Goal: Information Seeking & Learning: Learn about a topic

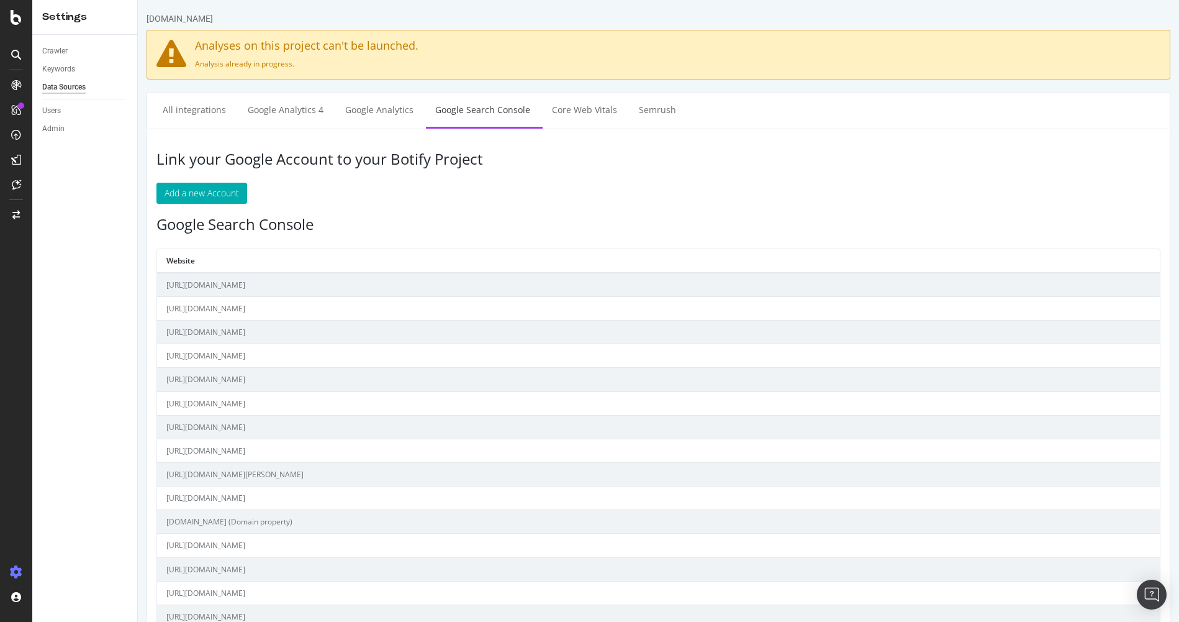
click at [98, 446] on div "Crawler Keywords Data Sources Users Admin" at bounding box center [84, 328] width 105 height 587
click at [77, 207] on div "RealKeywords" at bounding box center [73, 204] width 55 height 12
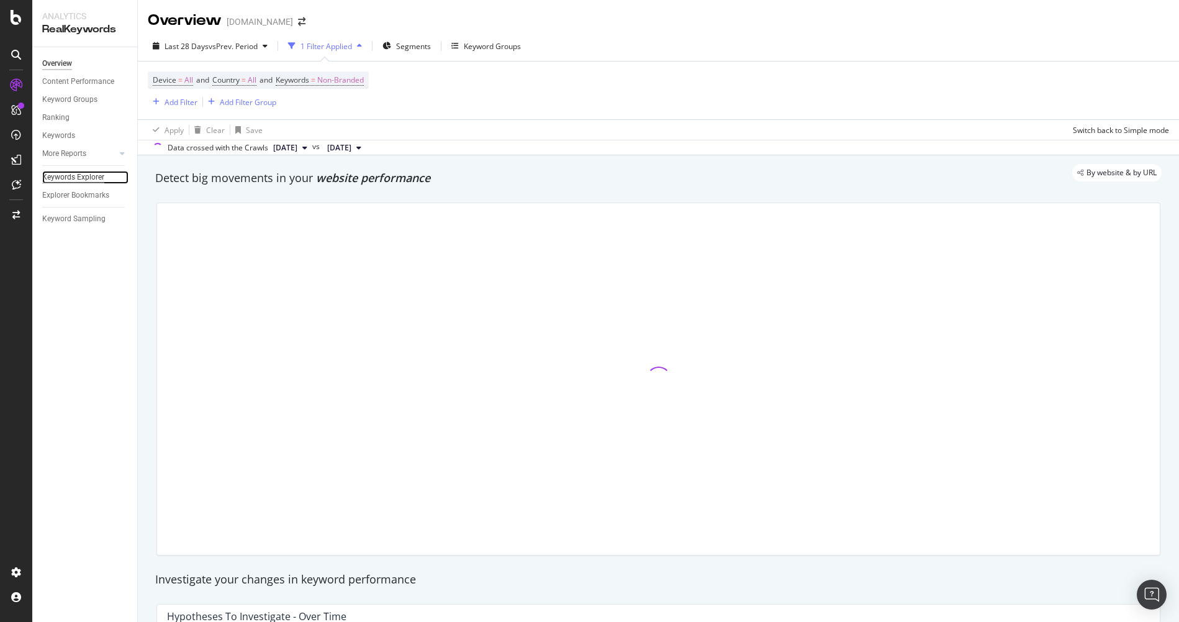
click at [77, 178] on div "Keywords Explorer" at bounding box center [73, 177] width 62 height 13
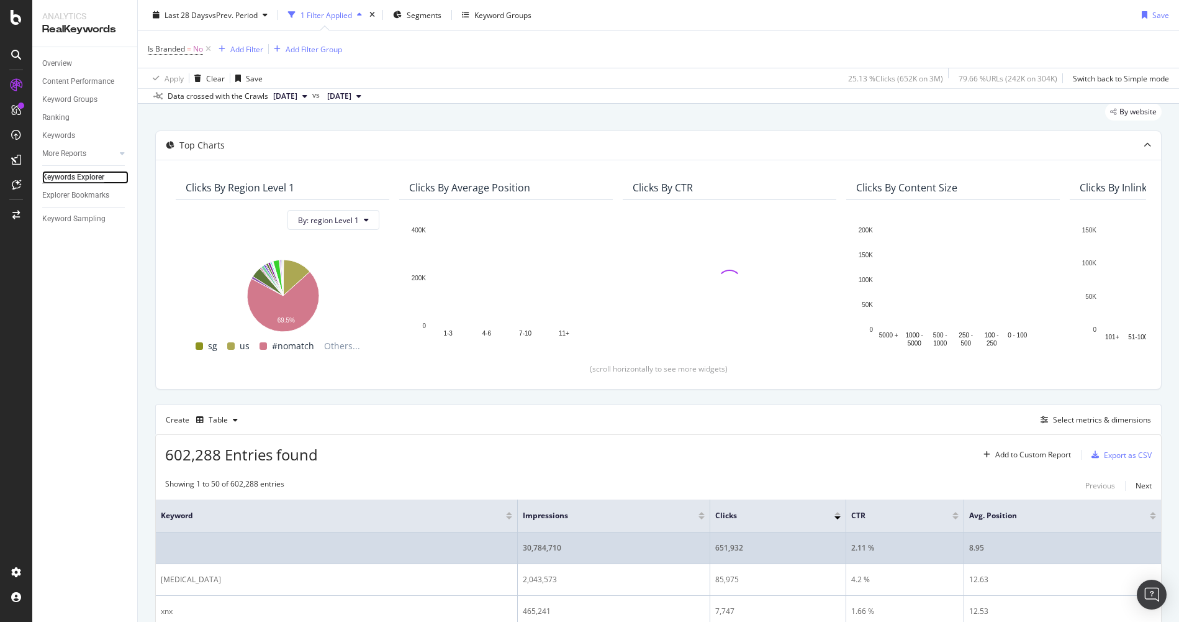
scroll to position [124, 0]
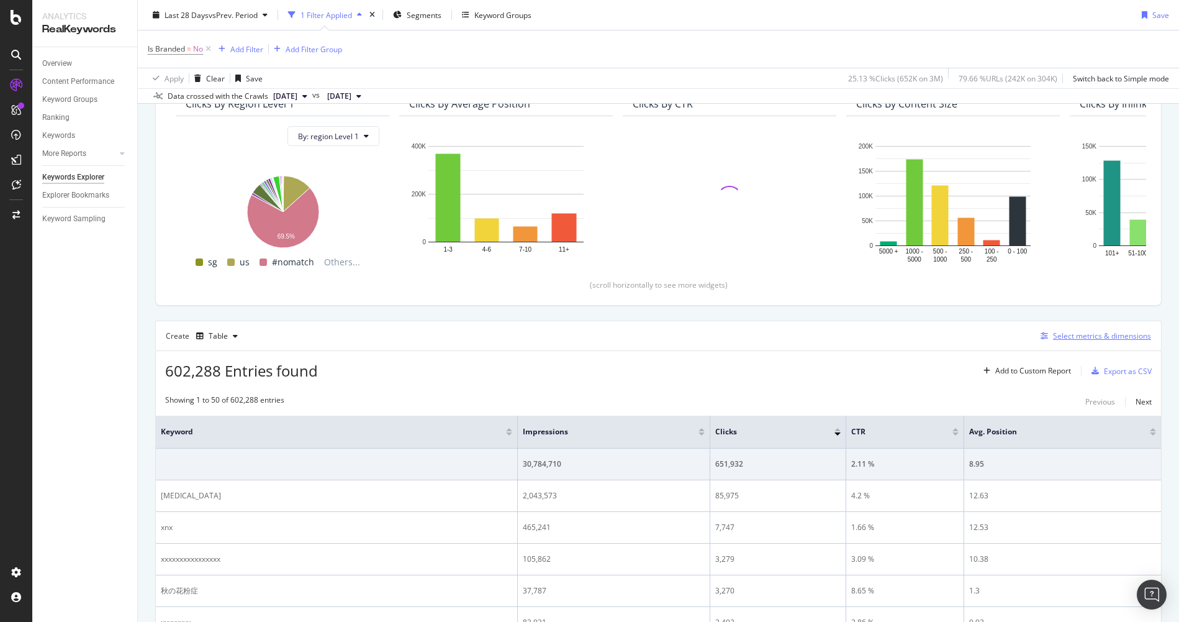
click at [1069, 338] on div "Select metrics & dimensions" at bounding box center [1102, 335] width 98 height 11
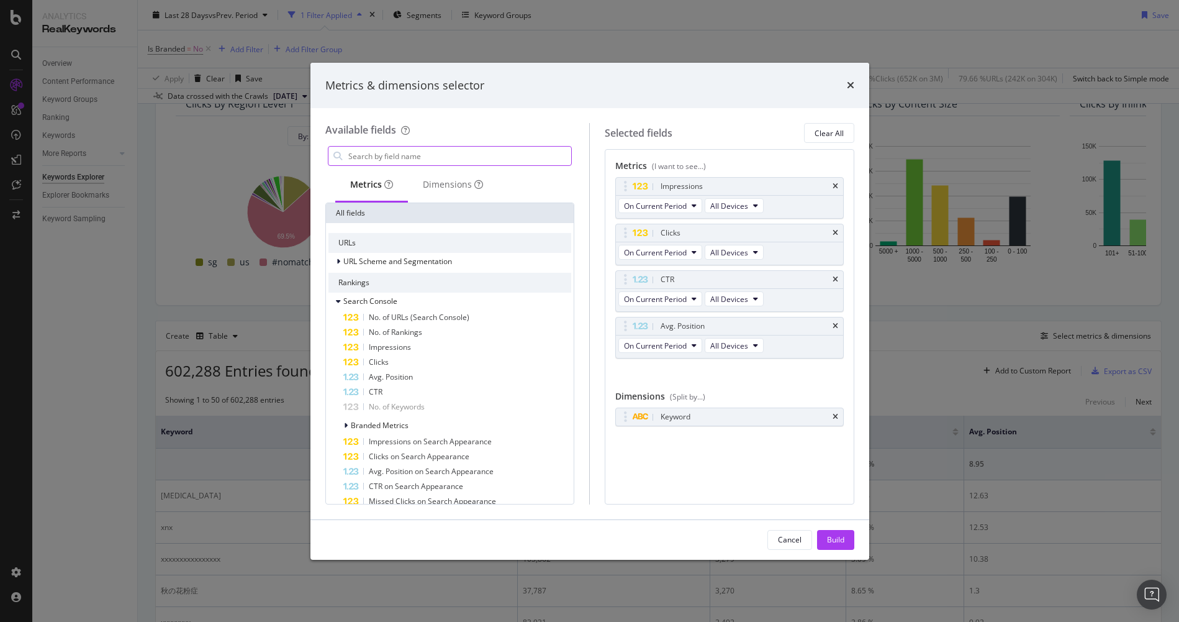
click at [418, 155] on input "modal" at bounding box center [459, 156] width 225 height 19
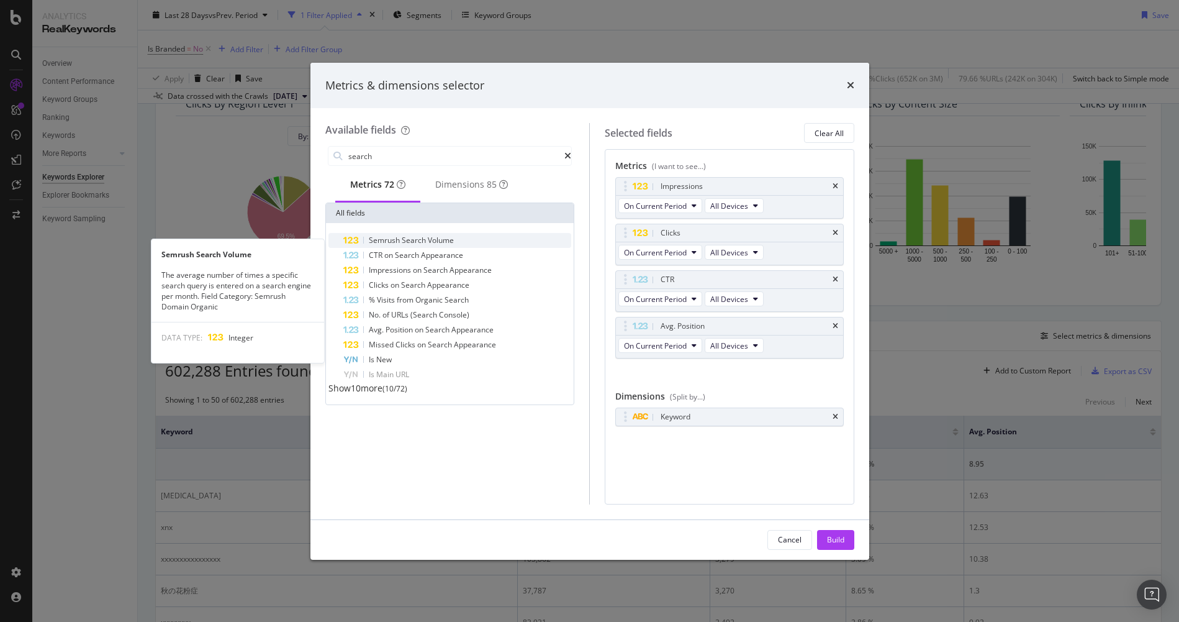
type input "search"
click at [396, 245] on span "Semrush" at bounding box center [385, 240] width 33 height 11
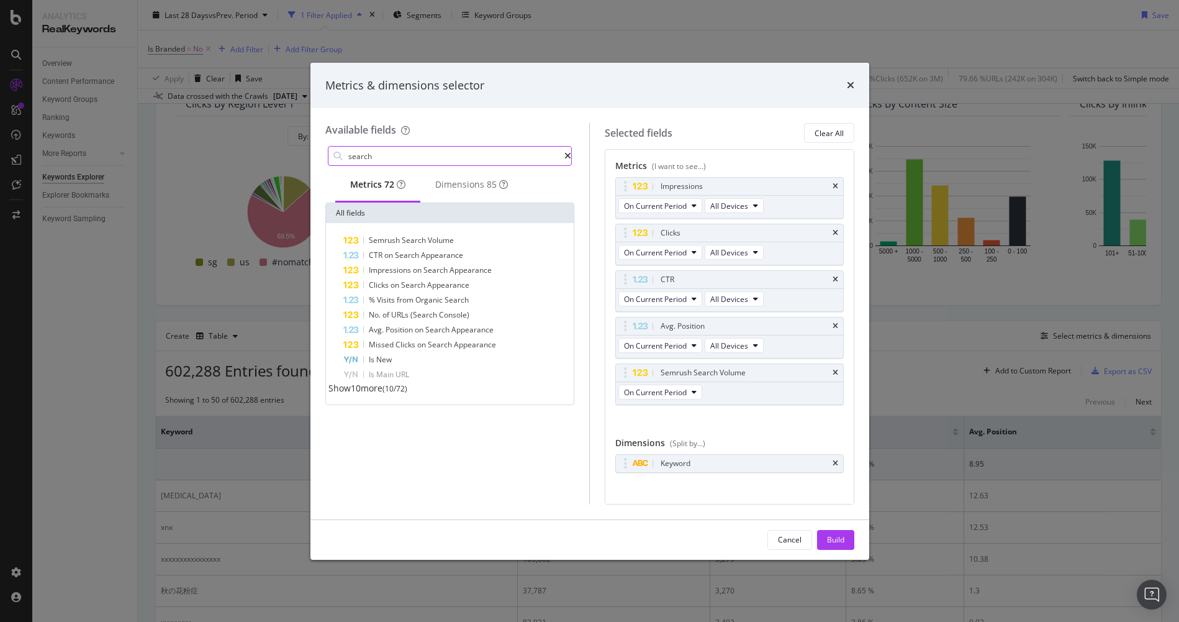
click at [564, 157] on div "modal" at bounding box center [567, 156] width 7 height 9
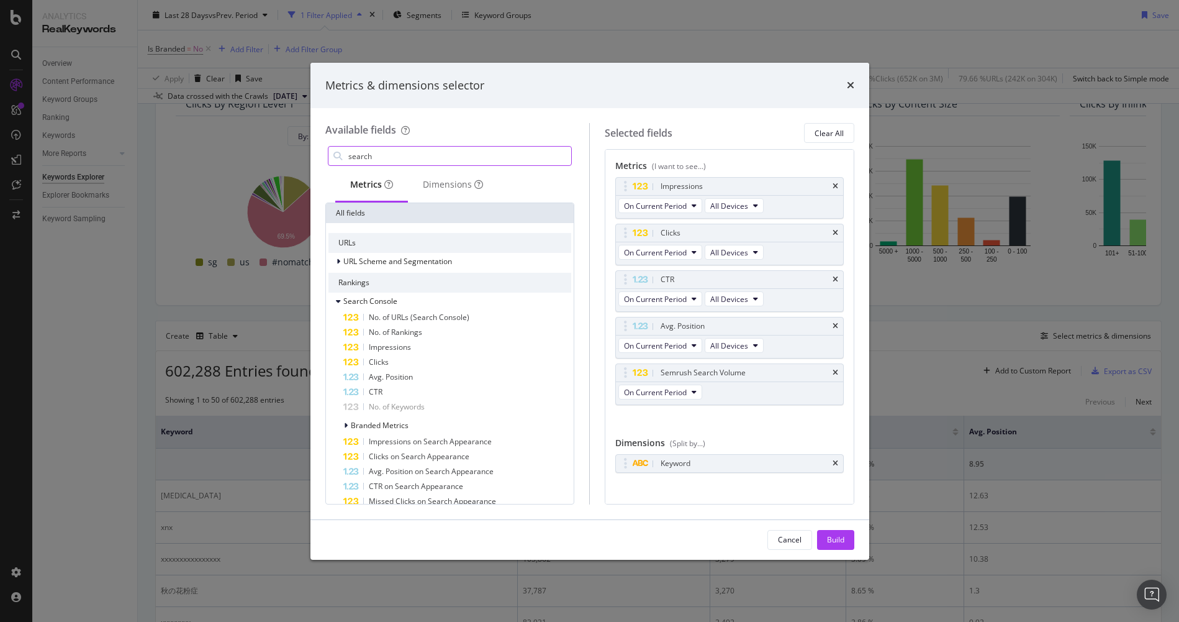
click at [519, 161] on input "search" at bounding box center [459, 156] width 225 height 19
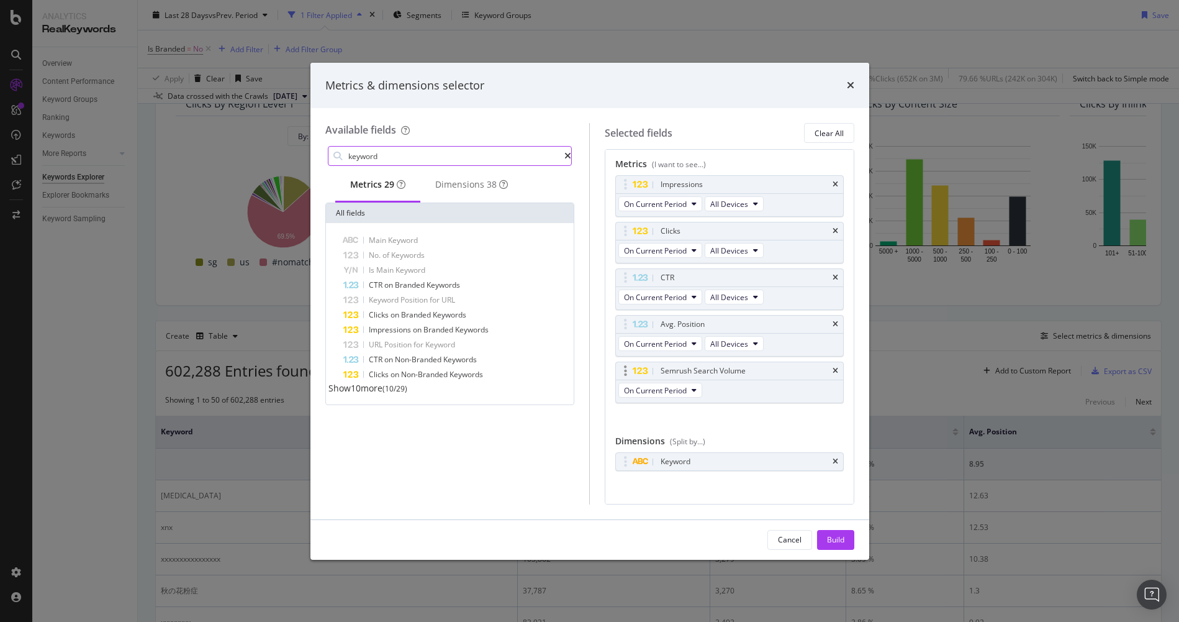
scroll to position [0, 0]
type input "keyword"
click at [846, 537] on button "Build" at bounding box center [835, 540] width 37 height 20
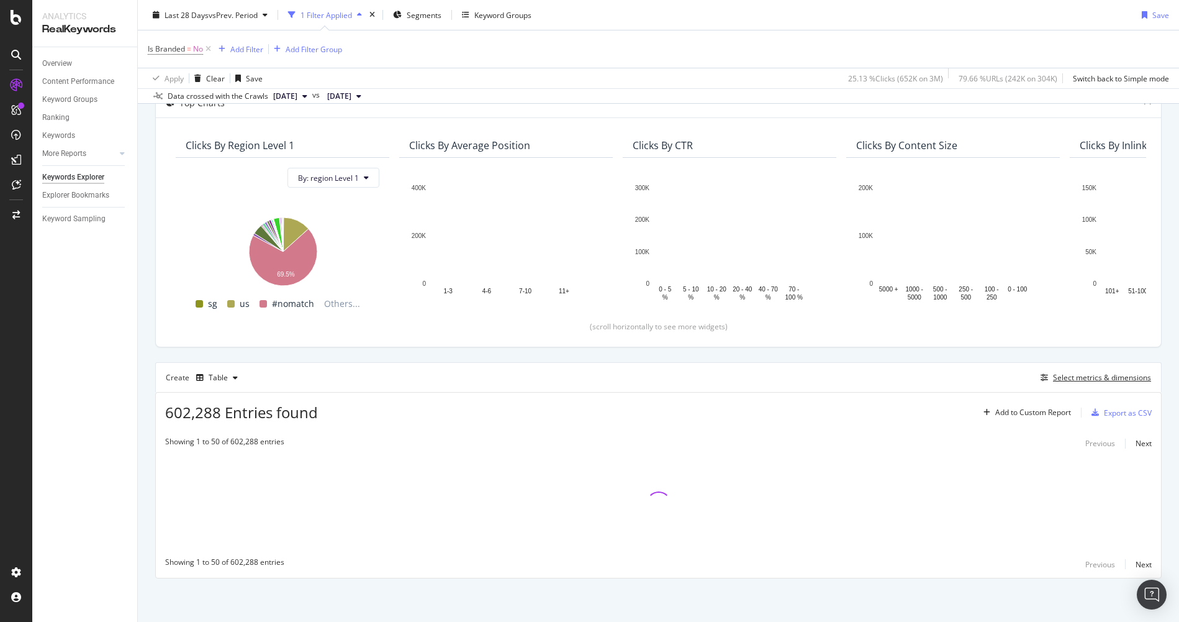
scroll to position [83, 0]
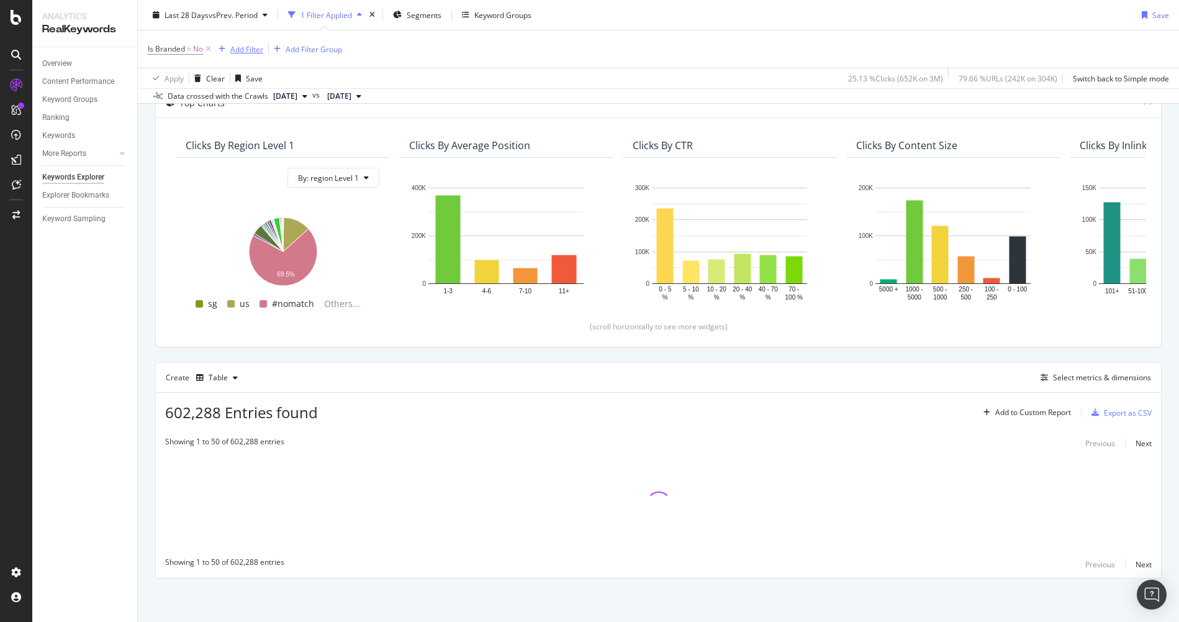
click at [242, 50] on div "Add Filter" at bounding box center [246, 48] width 33 height 11
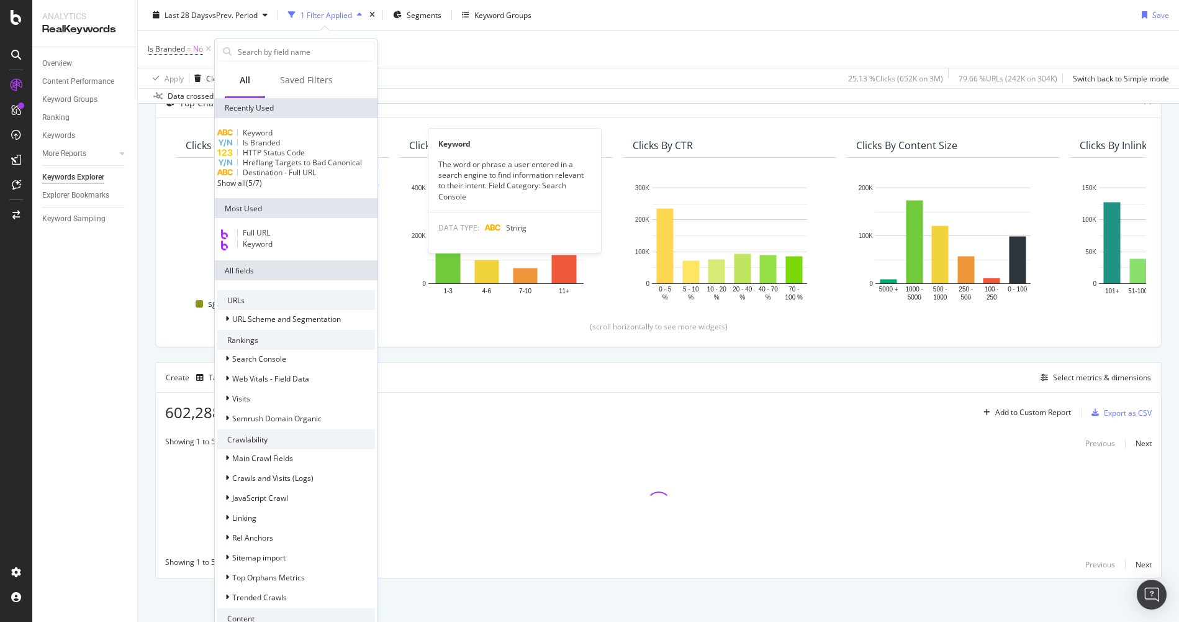
click at [298, 137] on div "Keyword" at bounding box center [296, 133] width 158 height 10
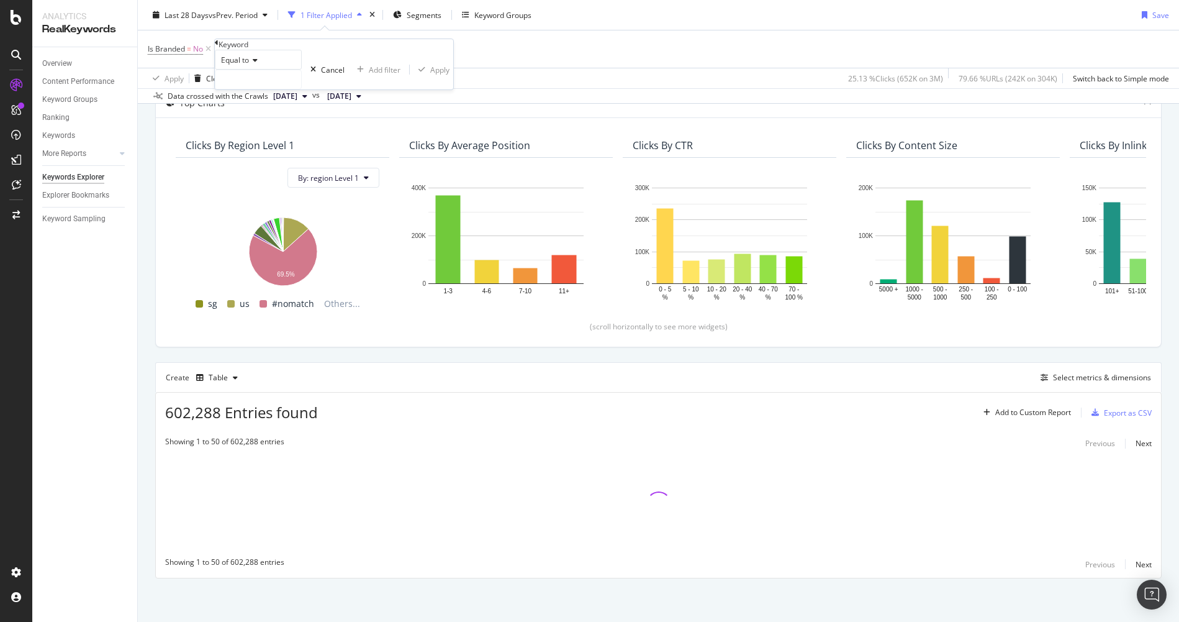
click at [258, 64] on icon at bounding box center [253, 60] width 9 height 7
click at [276, 161] on div "Contains" at bounding box center [258, 154] width 86 height 13
click at [272, 89] on input "text" at bounding box center [258, 79] width 86 height 19
type input "invitrogen"
click at [420, 75] on div "Apply" at bounding box center [438, 70] width 36 height 11
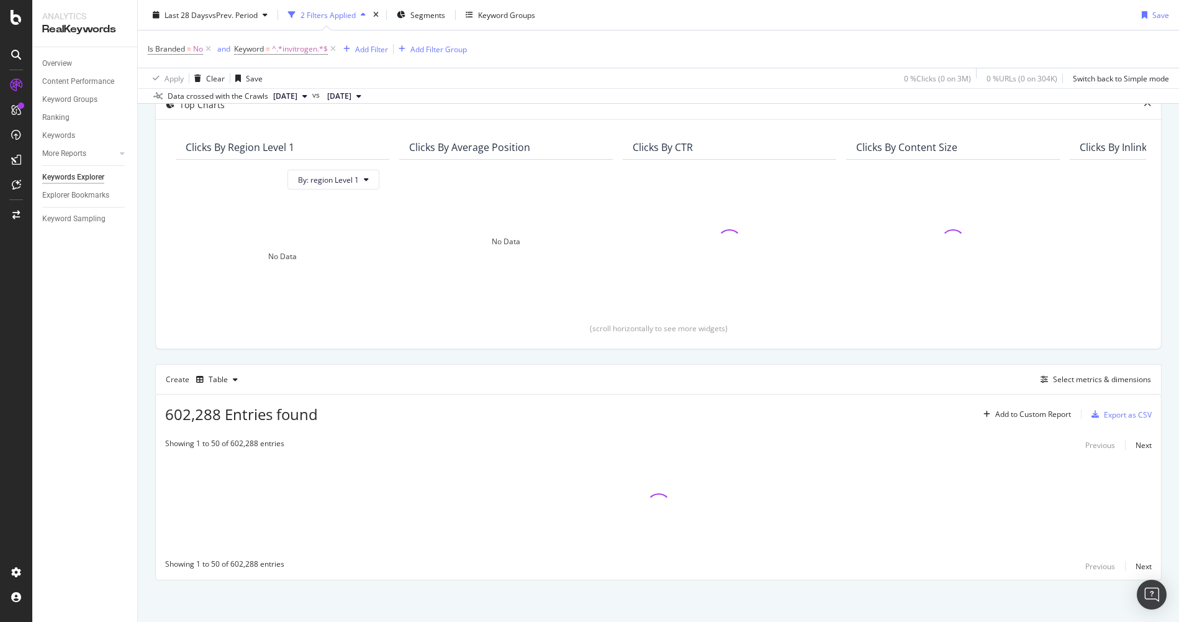
scroll to position [83, 0]
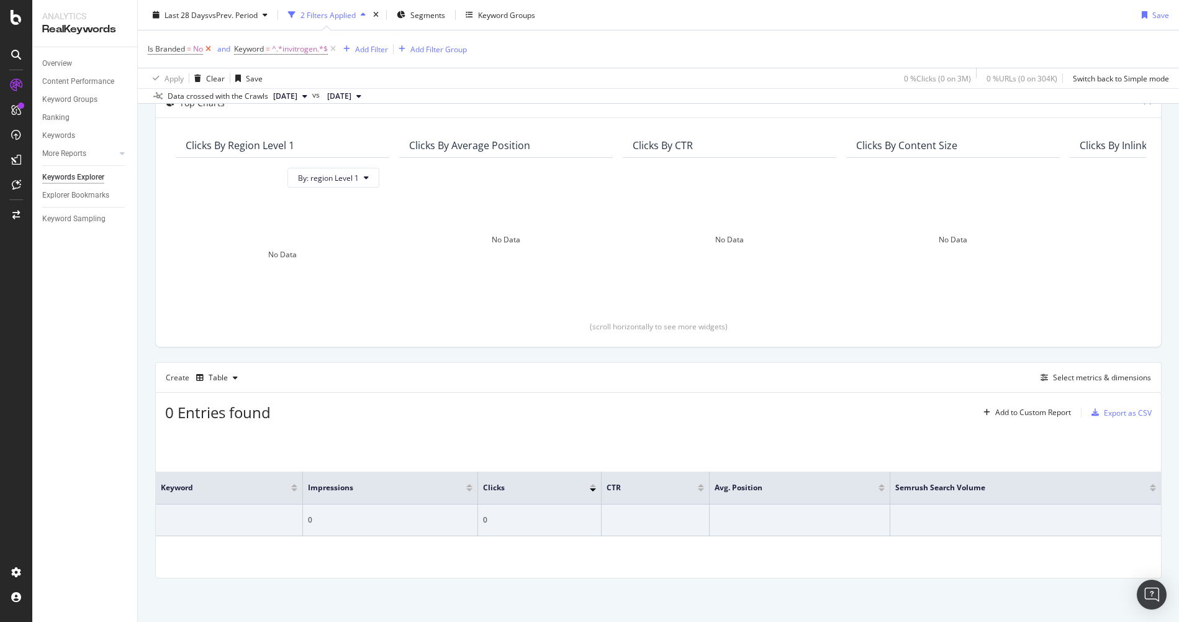
click at [209, 51] on icon at bounding box center [208, 49] width 11 height 12
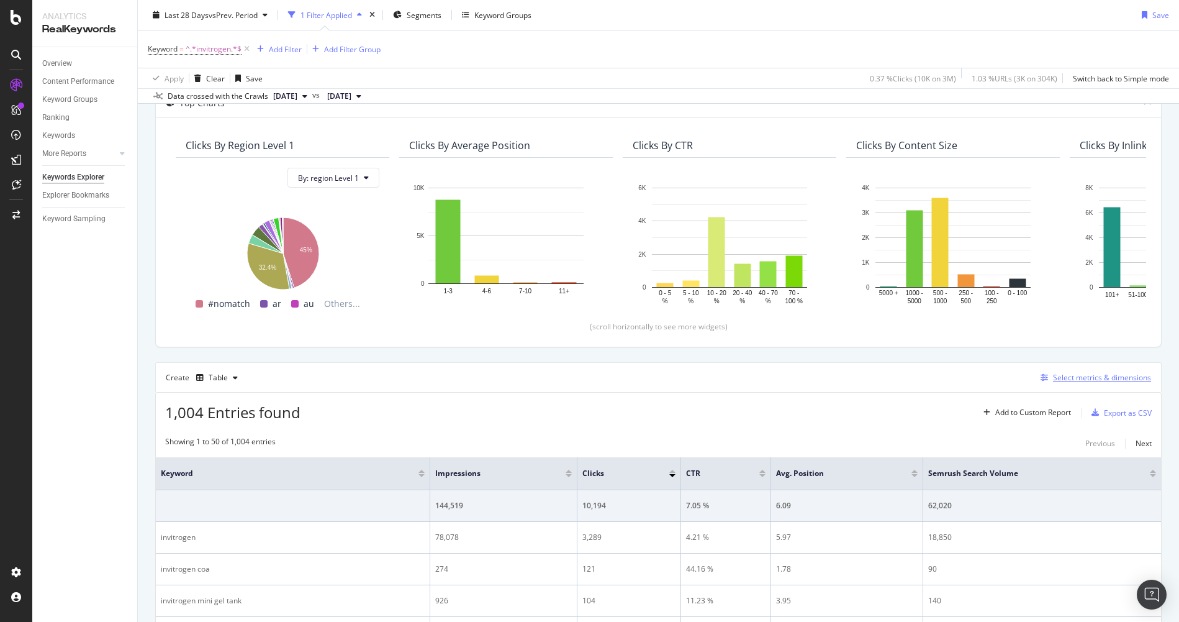
click at [1083, 373] on div "Select metrics & dimensions" at bounding box center [1102, 377] width 98 height 11
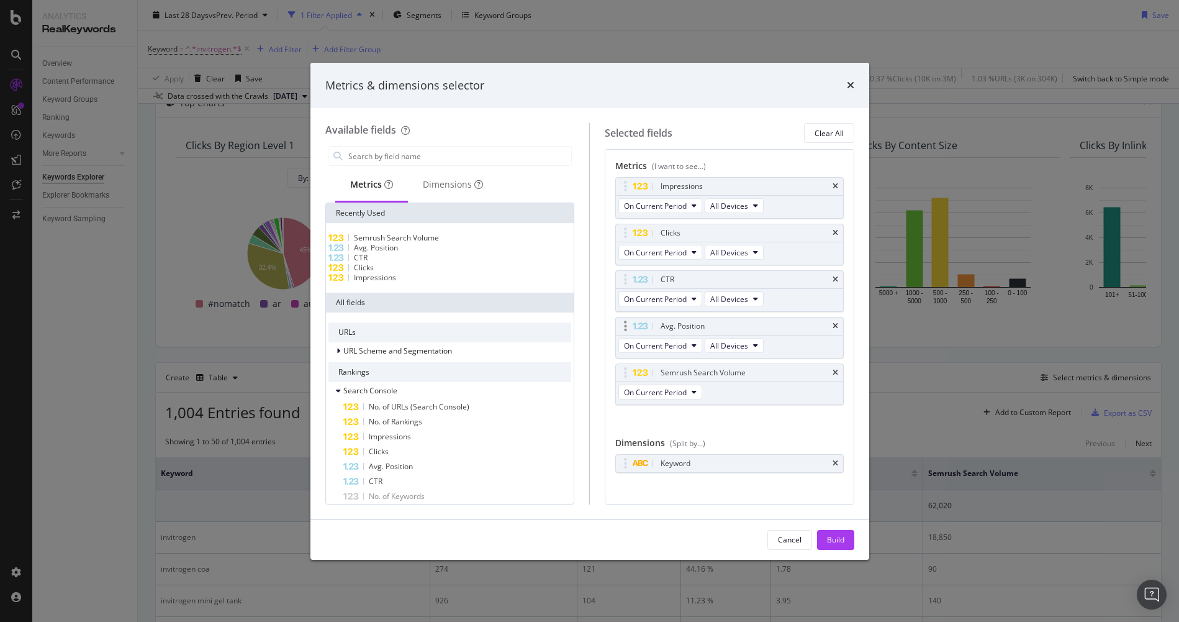
click at [819, 329] on div "Avg. Position" at bounding box center [744, 326] width 172 height 12
click at [833, 328] on icon "times" at bounding box center [836, 325] width 6 height 7
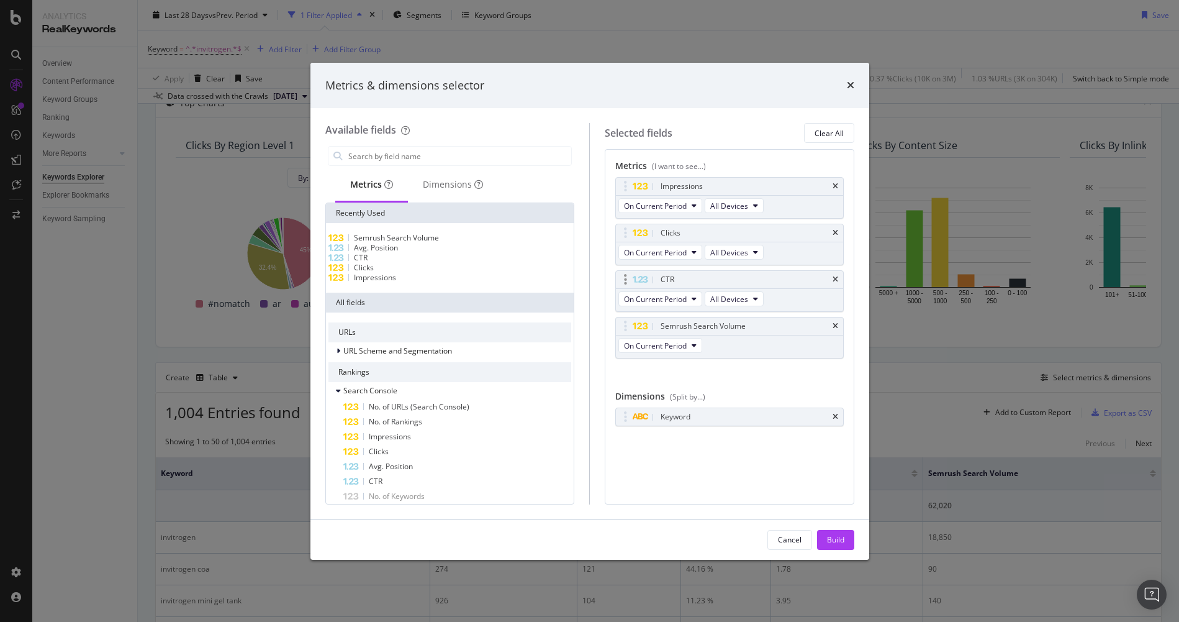
click at [832, 284] on div "CTR" at bounding box center [729, 279] width 227 height 17
click at [836, 233] on icon "times" at bounding box center [836, 232] width 6 height 7
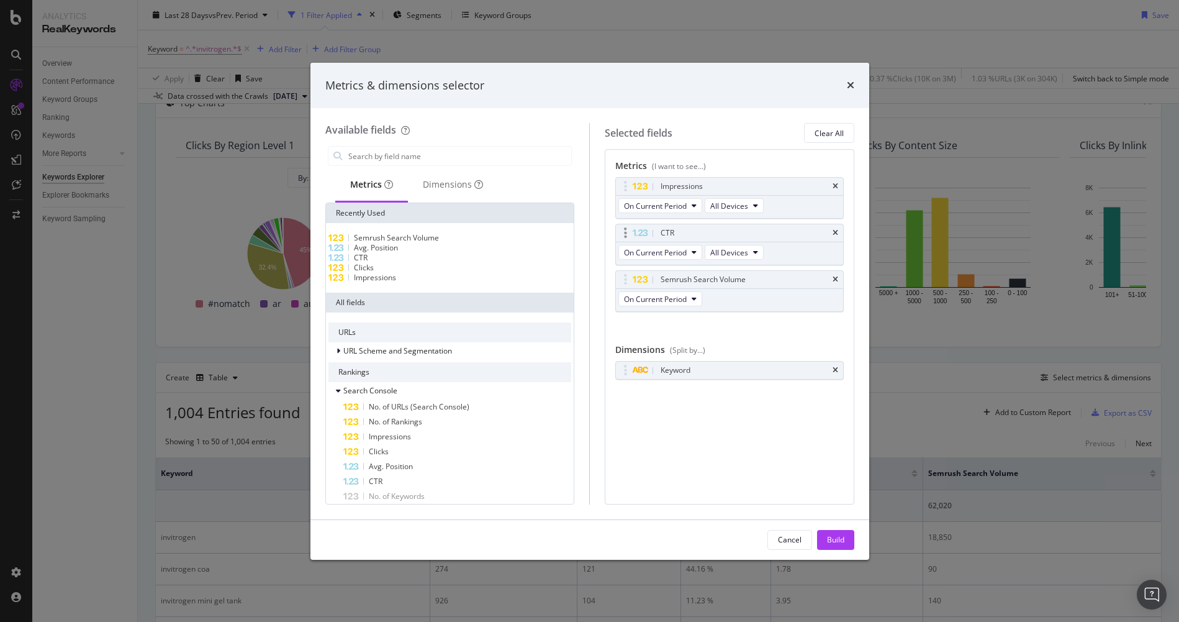
click at [836, 226] on div "CTR" at bounding box center [729, 232] width 227 height 17
click at [835, 184] on icon "times" at bounding box center [836, 186] width 6 height 7
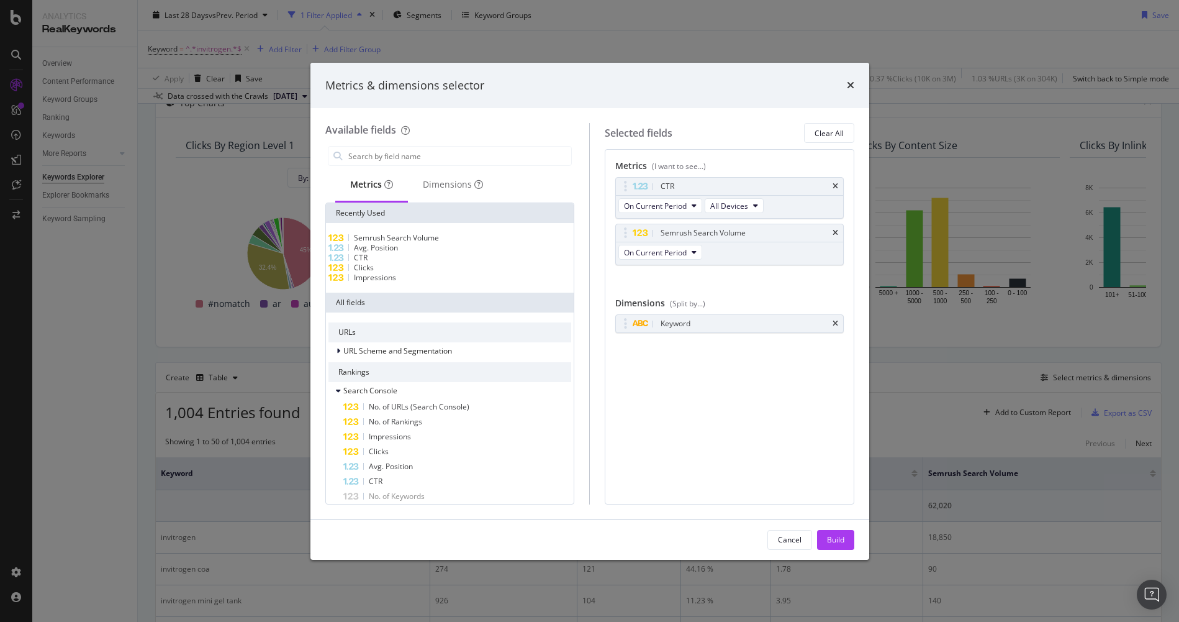
click at [835, 184] on icon "times" at bounding box center [836, 186] width 6 height 7
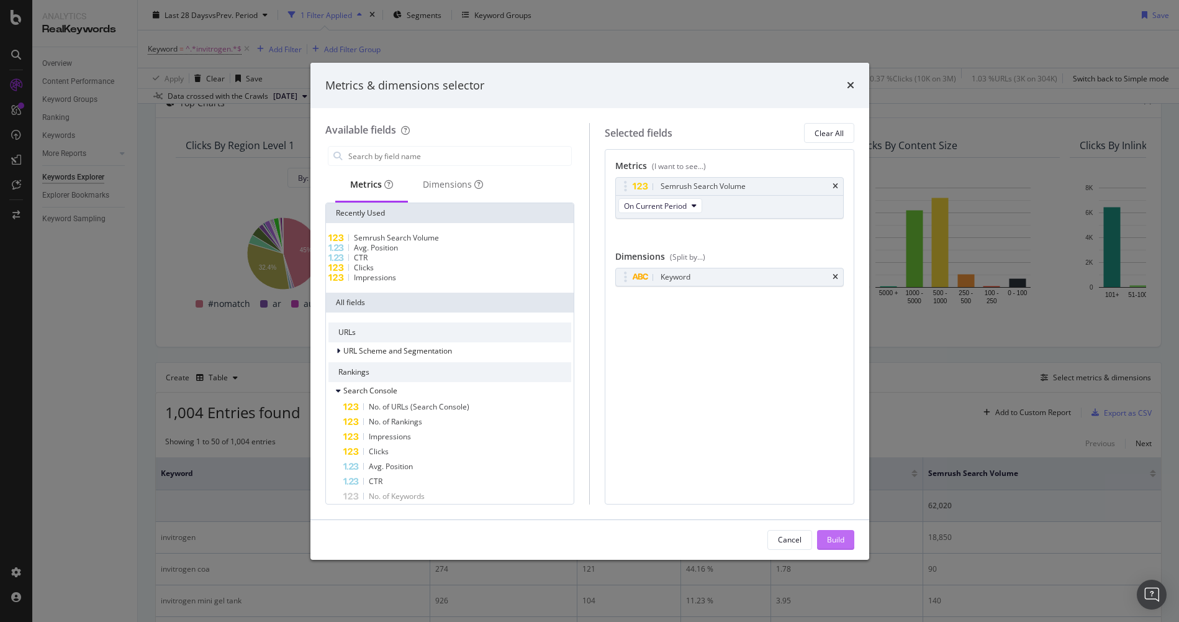
click at [835, 538] on div "Build" at bounding box center [835, 539] width 17 height 11
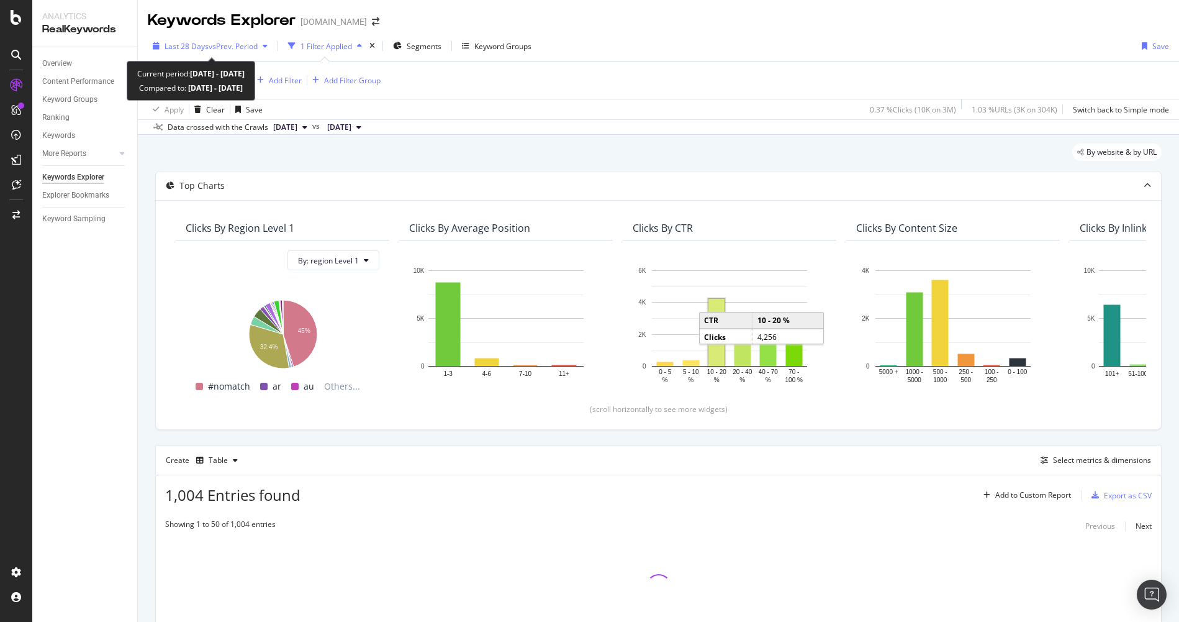
click at [261, 45] on div "button" at bounding box center [265, 45] width 15 height 7
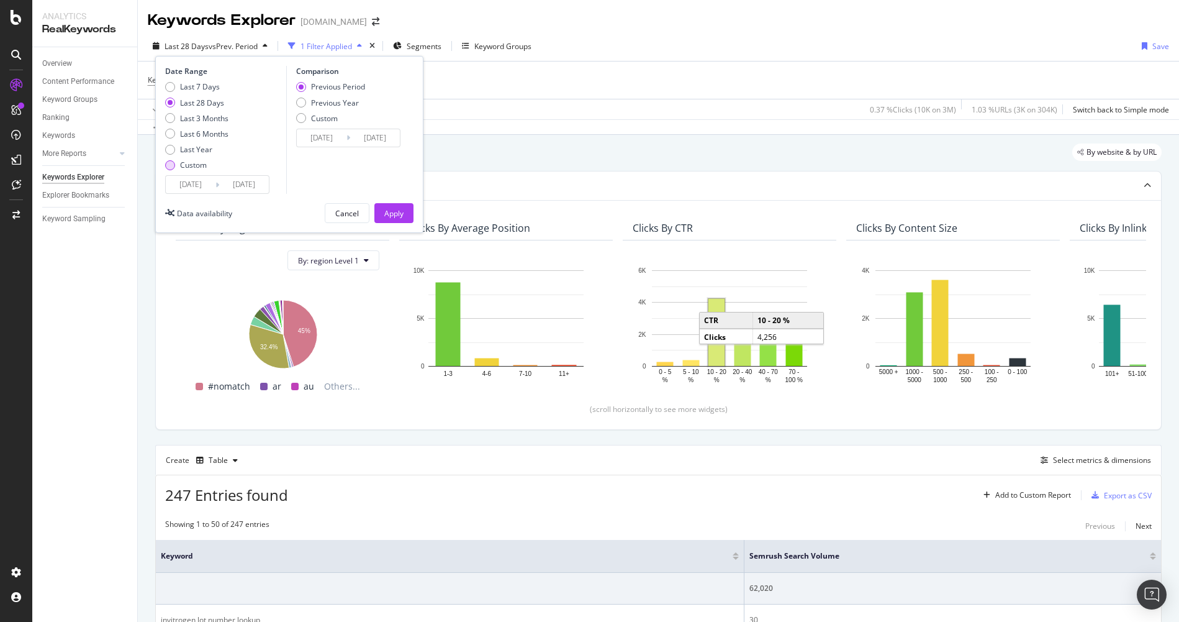
click at [172, 168] on div "Custom" at bounding box center [170, 165] width 10 height 10
click at [205, 187] on input "[DATE]" at bounding box center [191, 184] width 50 height 17
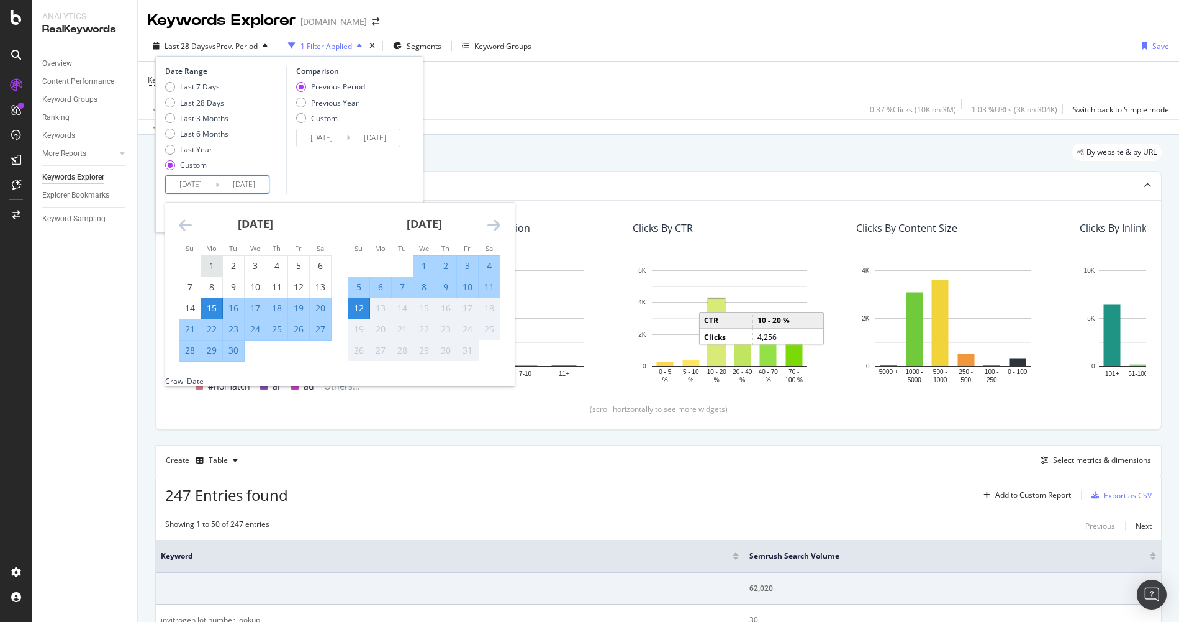
click at [210, 269] on div "1" at bounding box center [211, 266] width 21 height 12
type input "[DATE]"
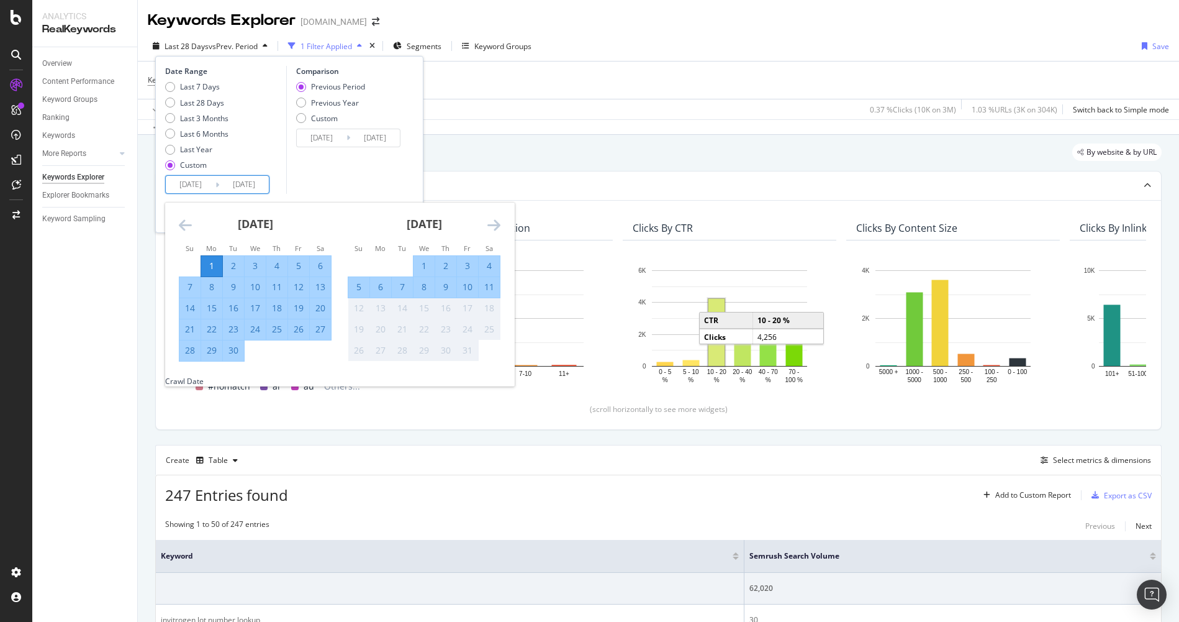
click at [234, 350] on div "30" at bounding box center [233, 350] width 21 height 12
type input "[DATE]"
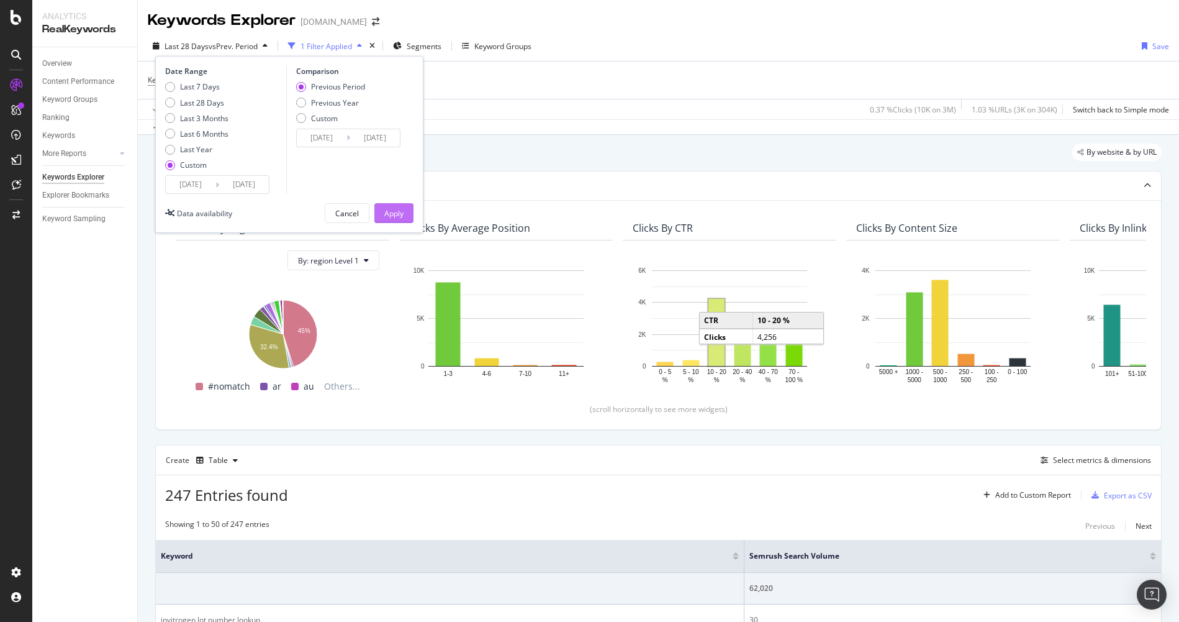
click at [399, 206] on div "Apply" at bounding box center [393, 213] width 19 height 19
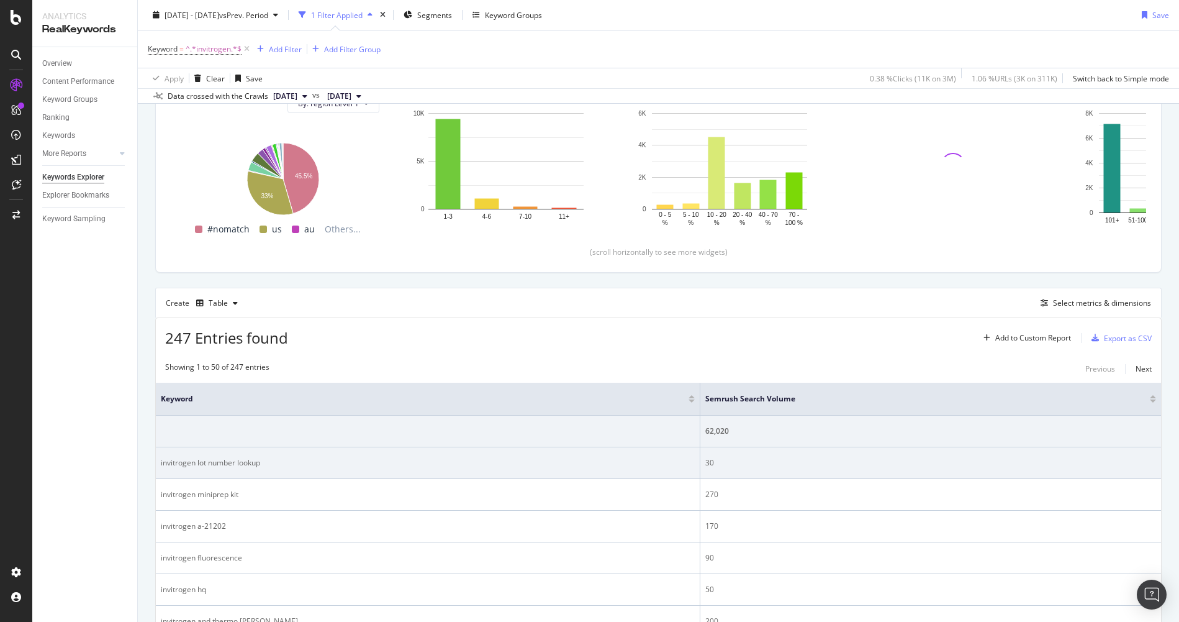
scroll to position [186, 0]
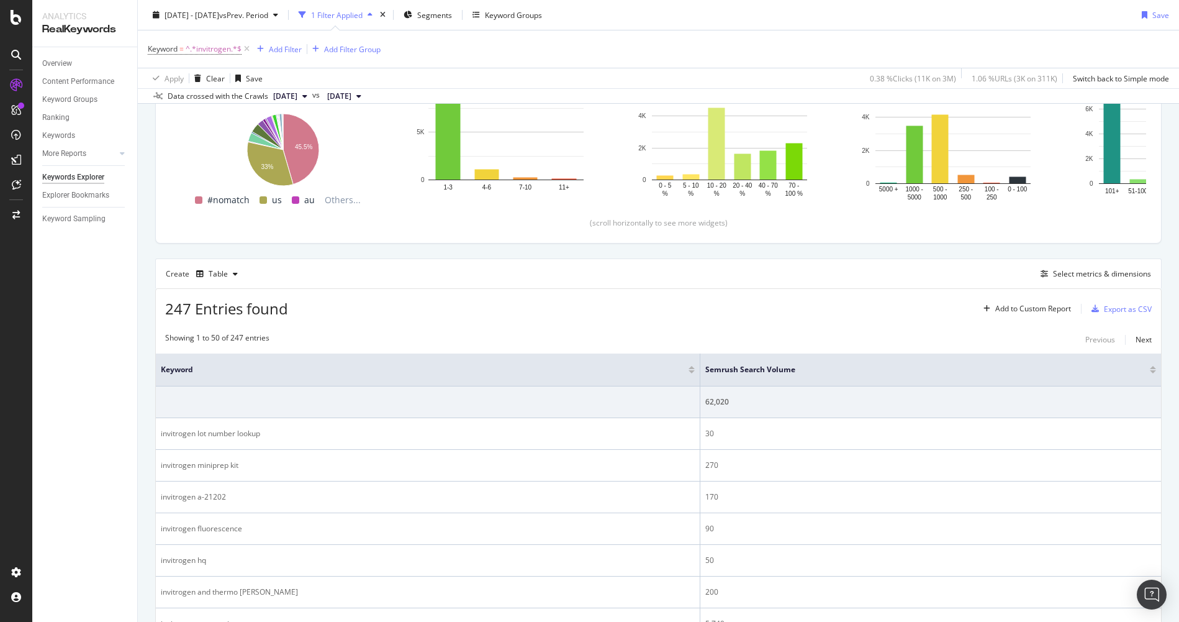
click at [1150, 371] on div at bounding box center [1153, 371] width 6 height 3
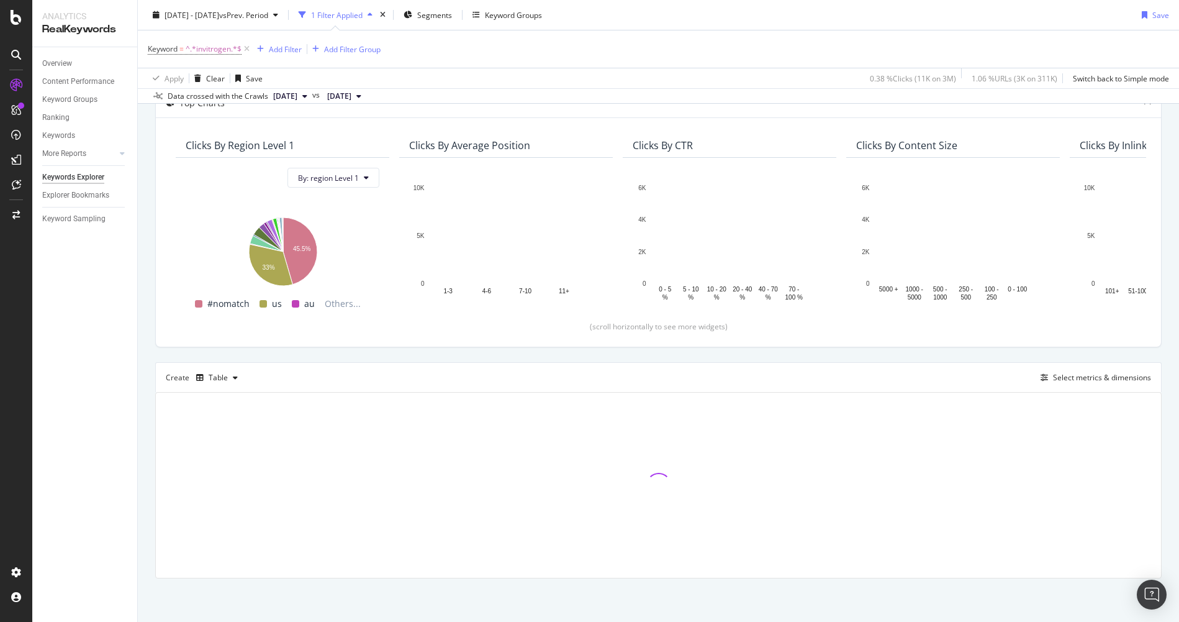
scroll to position [186, 0]
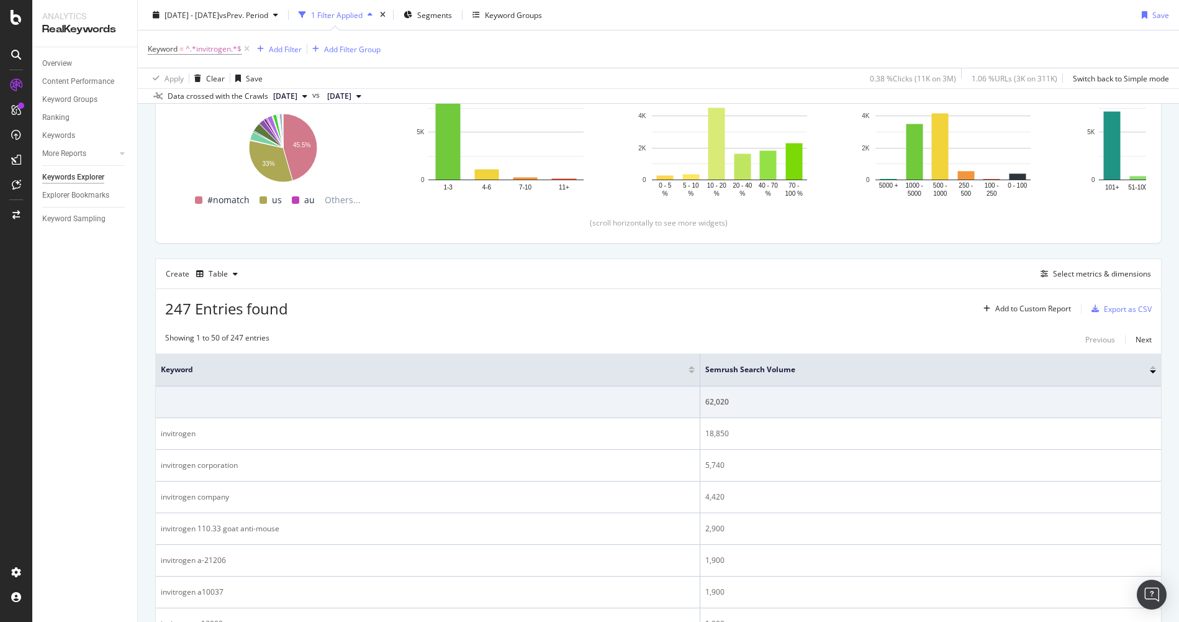
click at [794, 317] on div "247 Entries found Add to Custom Report Export as CSV" at bounding box center [658, 304] width 1005 height 30
click at [261, 22] on div "[DATE] - [DATE] vs Prev. Period" at bounding box center [215, 15] width 135 height 19
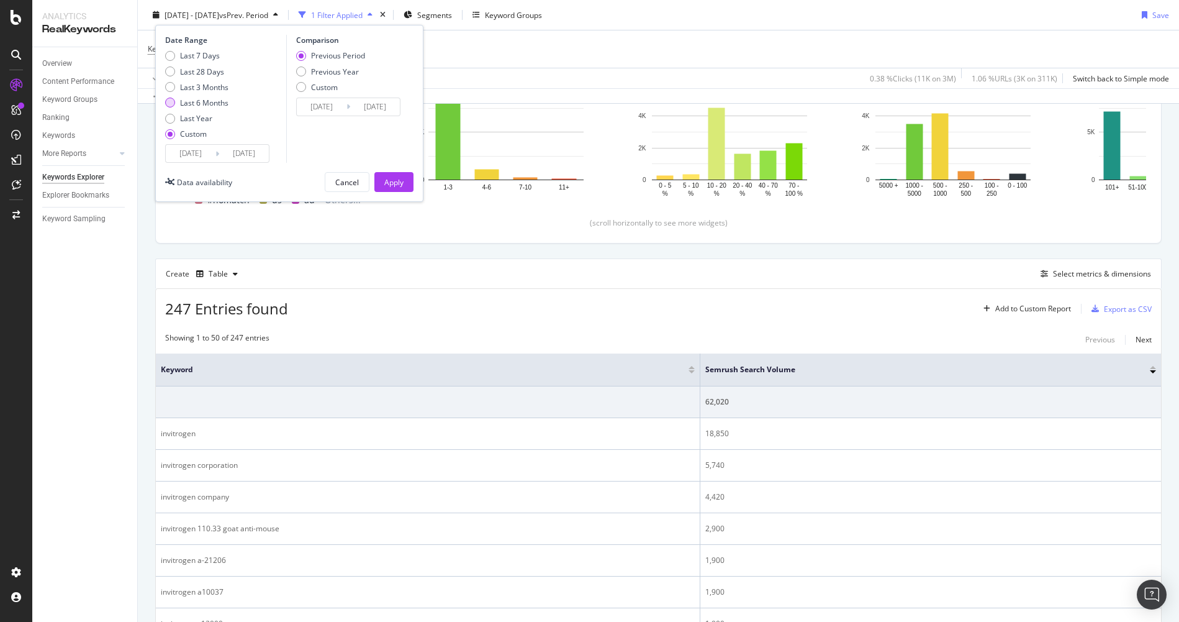
click at [205, 99] on div "Last 6 Months" at bounding box center [204, 102] width 48 height 11
type input "[DATE]"
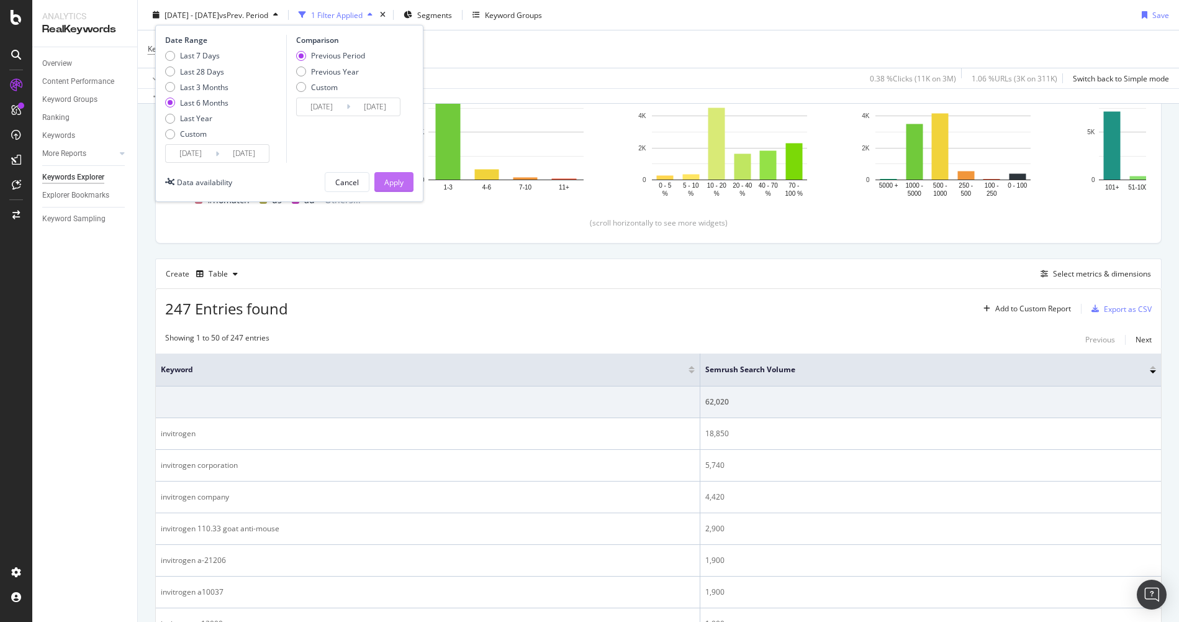
click at [405, 189] on button "Apply" at bounding box center [393, 182] width 39 height 20
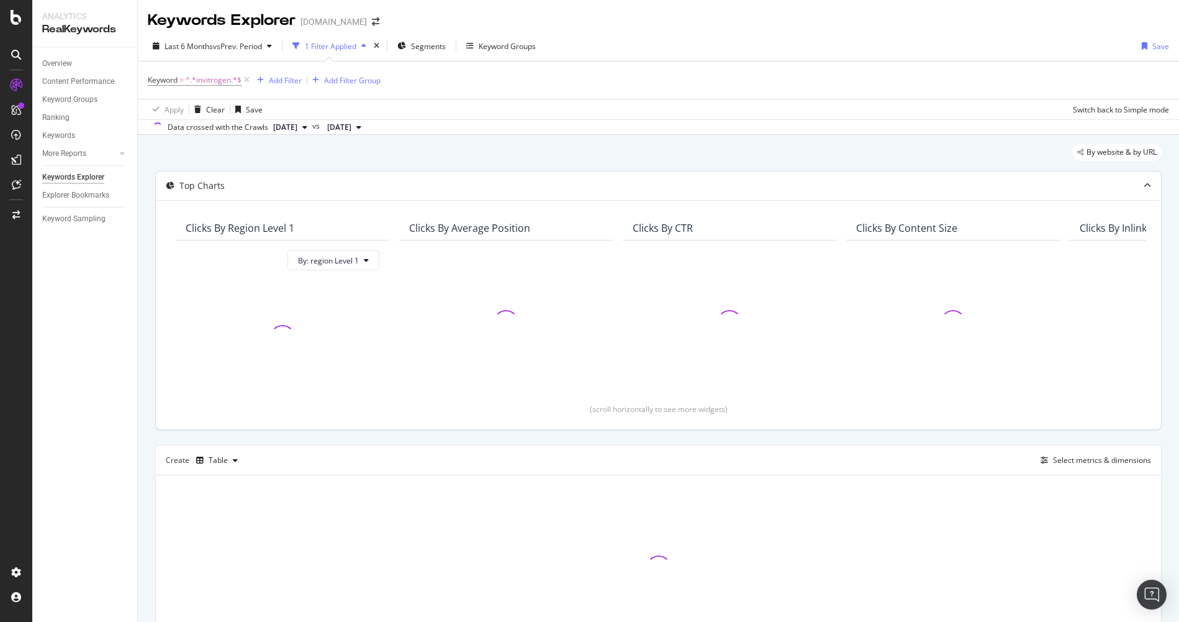
scroll to position [62, 0]
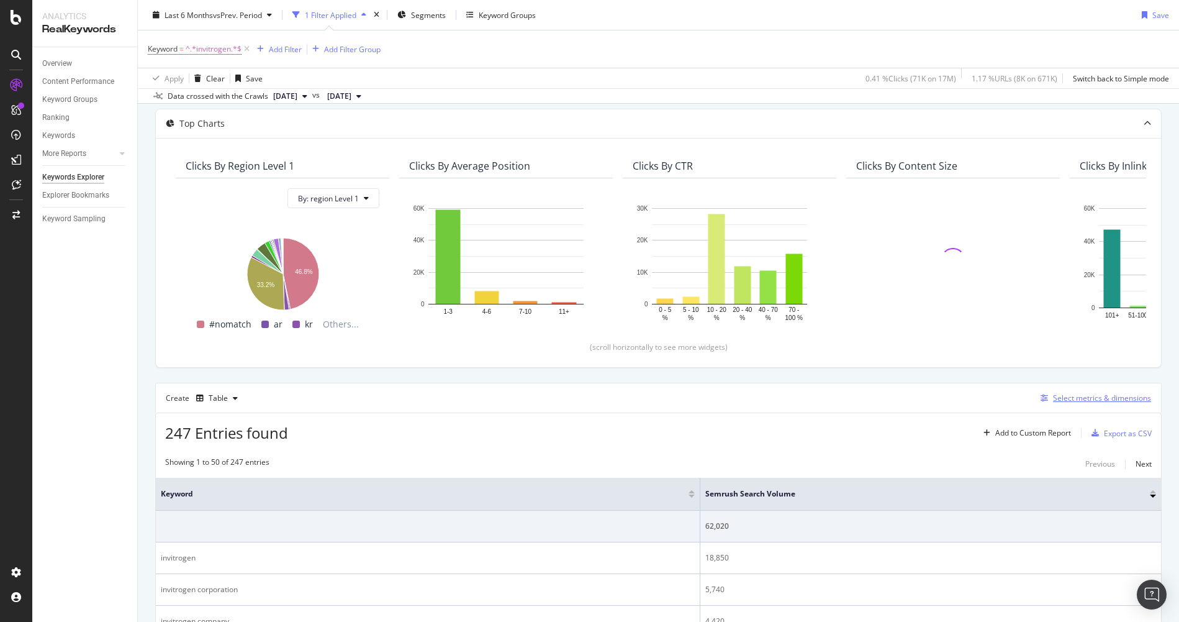
click at [1072, 402] on div "Select metrics & dimensions" at bounding box center [1102, 397] width 98 height 11
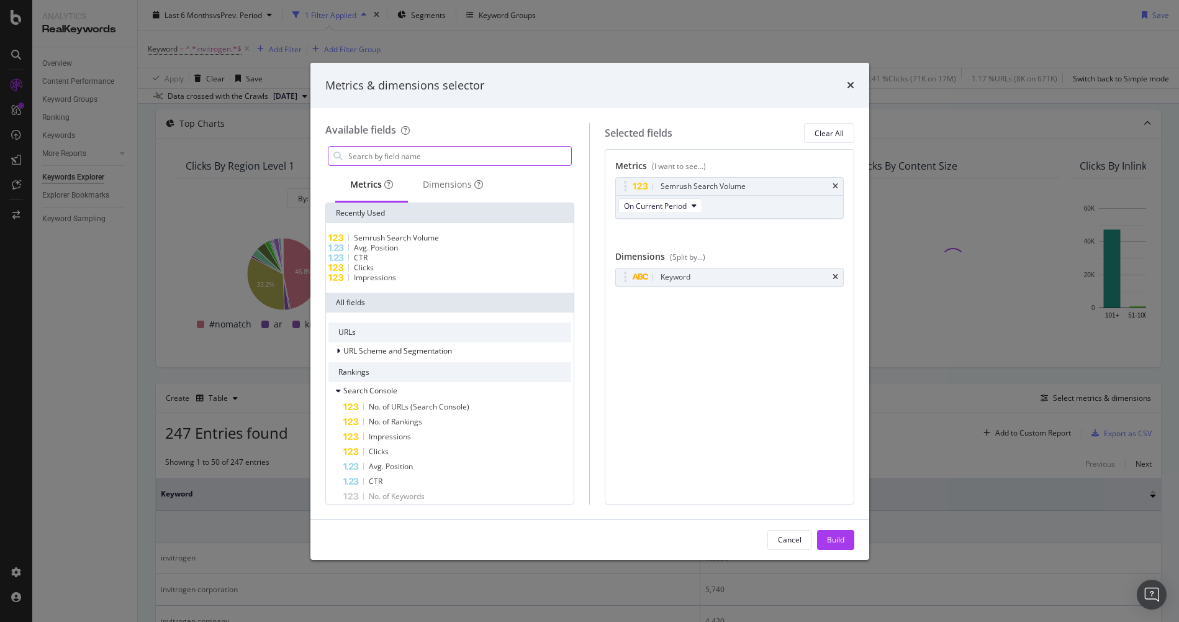
click at [438, 158] on input "modal" at bounding box center [459, 156] width 225 height 19
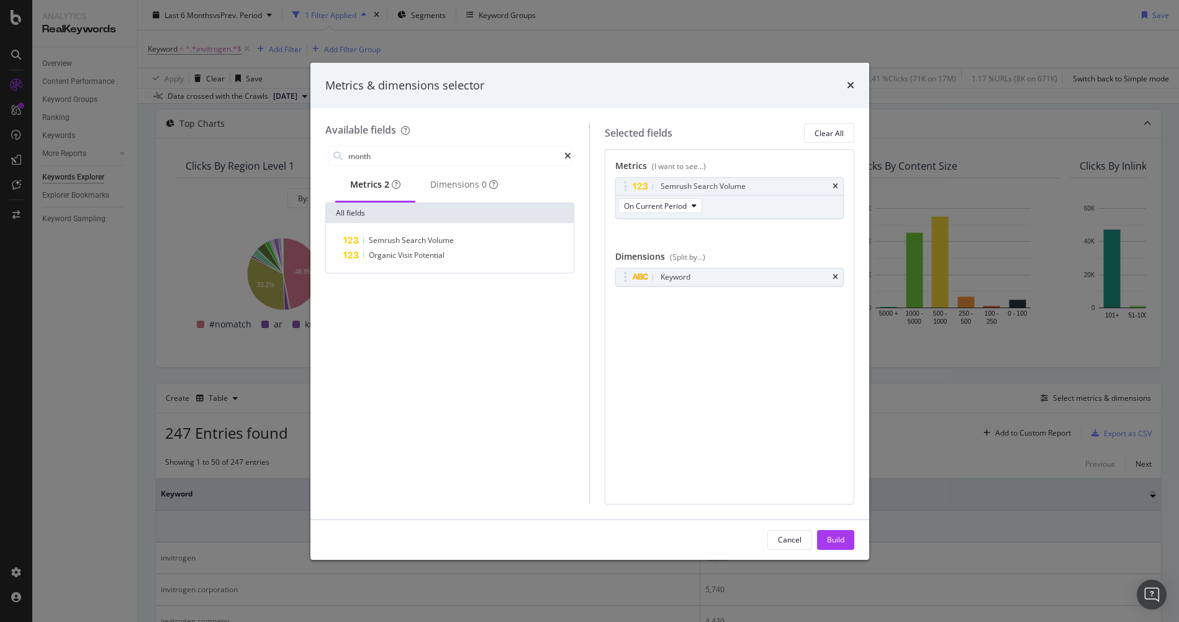
type input "month"
click at [848, 91] on div "times" at bounding box center [850, 86] width 7 height 16
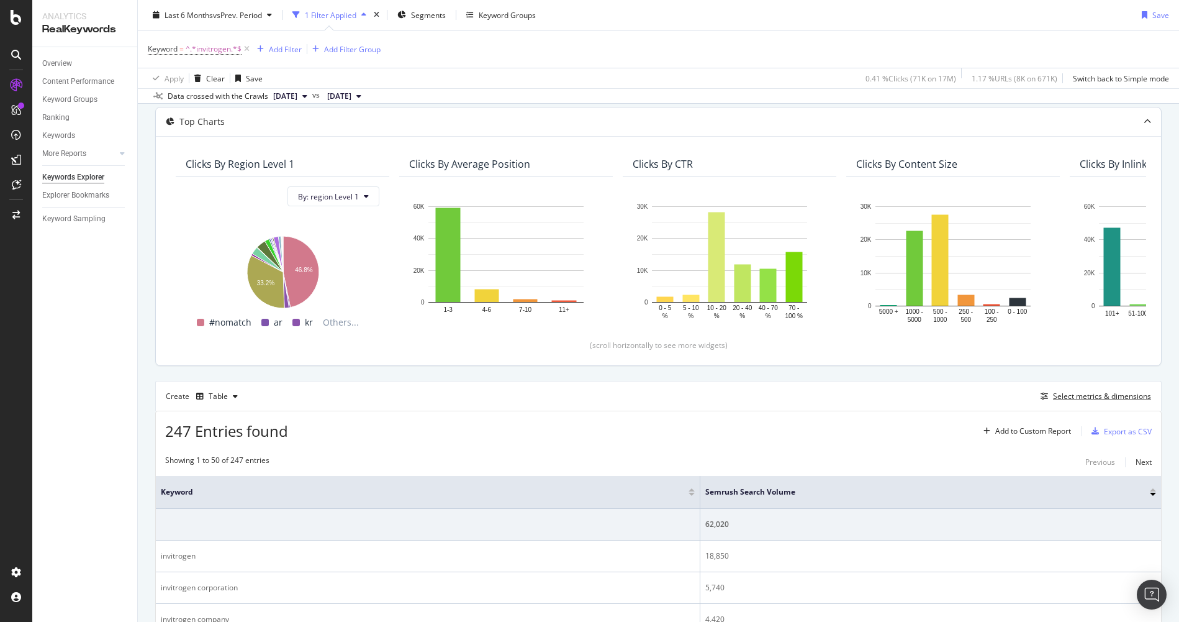
scroll to position [0, 0]
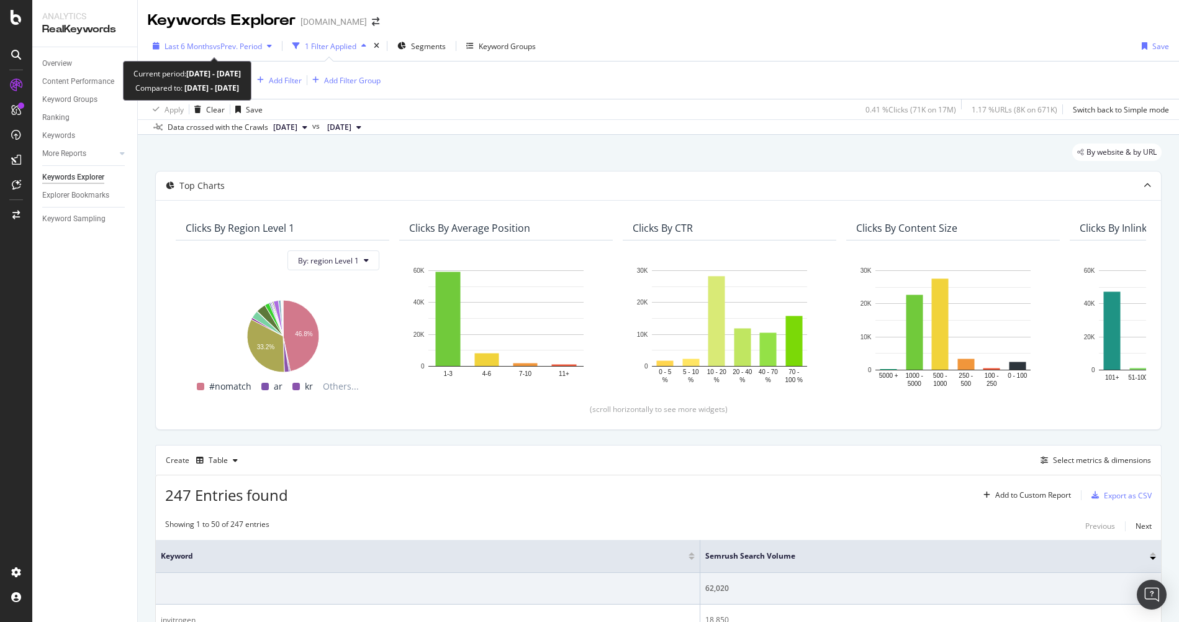
click at [226, 48] on span "vs Prev. Period" at bounding box center [237, 46] width 49 height 11
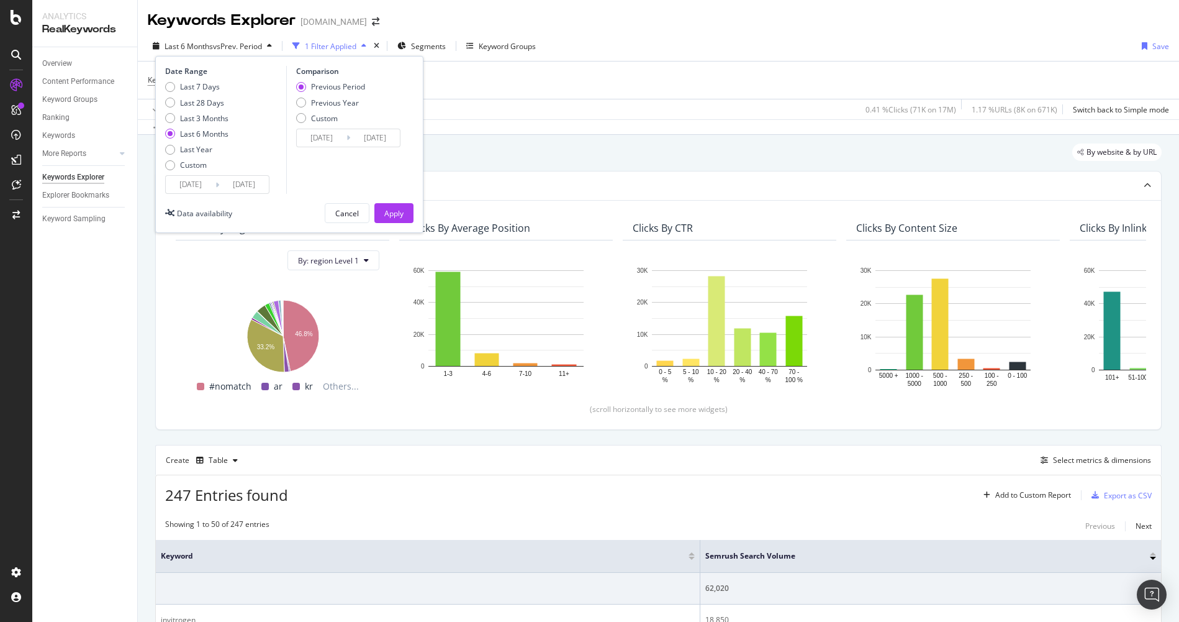
click at [217, 179] on icon at bounding box center [217, 185] width 4 height 12
click at [199, 178] on input "[DATE]" at bounding box center [191, 184] width 50 height 17
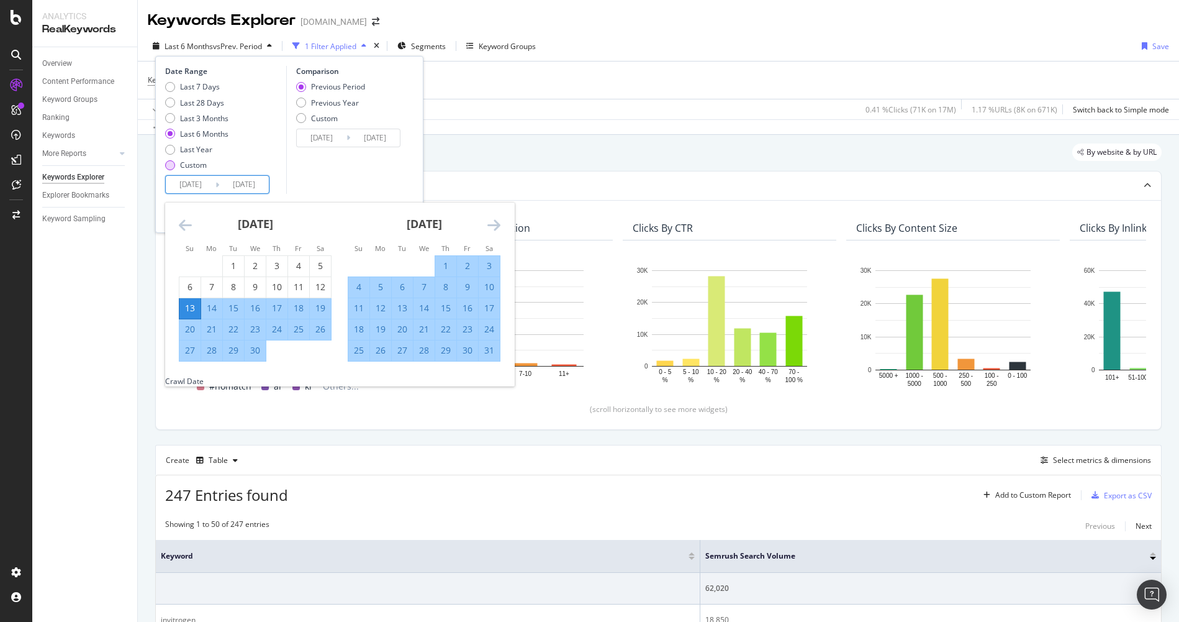
click at [187, 169] on div "Custom" at bounding box center [193, 165] width 27 height 11
type input "[DATE]"
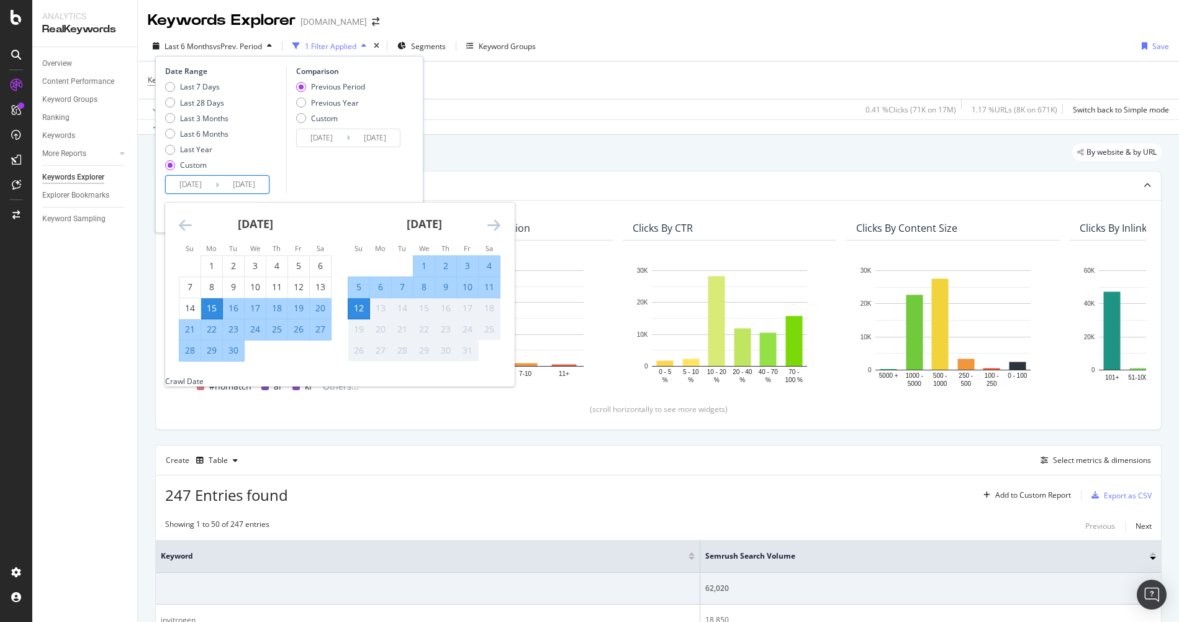
click at [194, 183] on input "[DATE]" at bounding box center [191, 184] width 50 height 17
click at [214, 260] on div "1" at bounding box center [211, 266] width 21 height 12
type input "[DATE]"
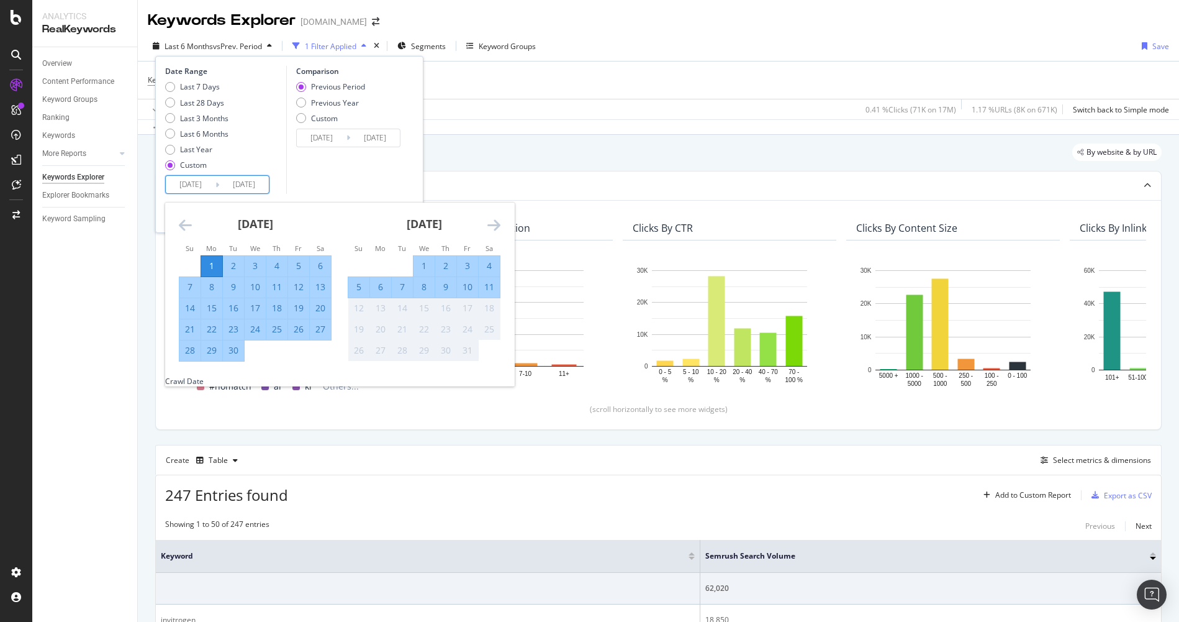
click at [239, 355] on div "30" at bounding box center [233, 350] width 21 height 12
type input "[DATE]"
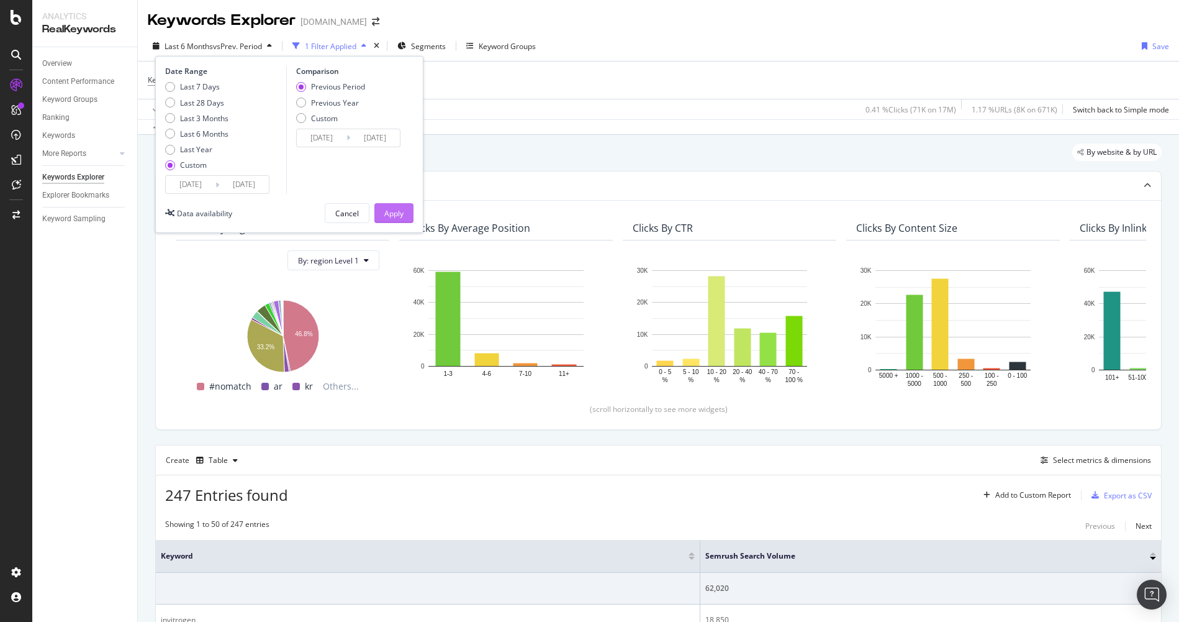
click at [393, 211] on div "Apply" at bounding box center [393, 213] width 19 height 11
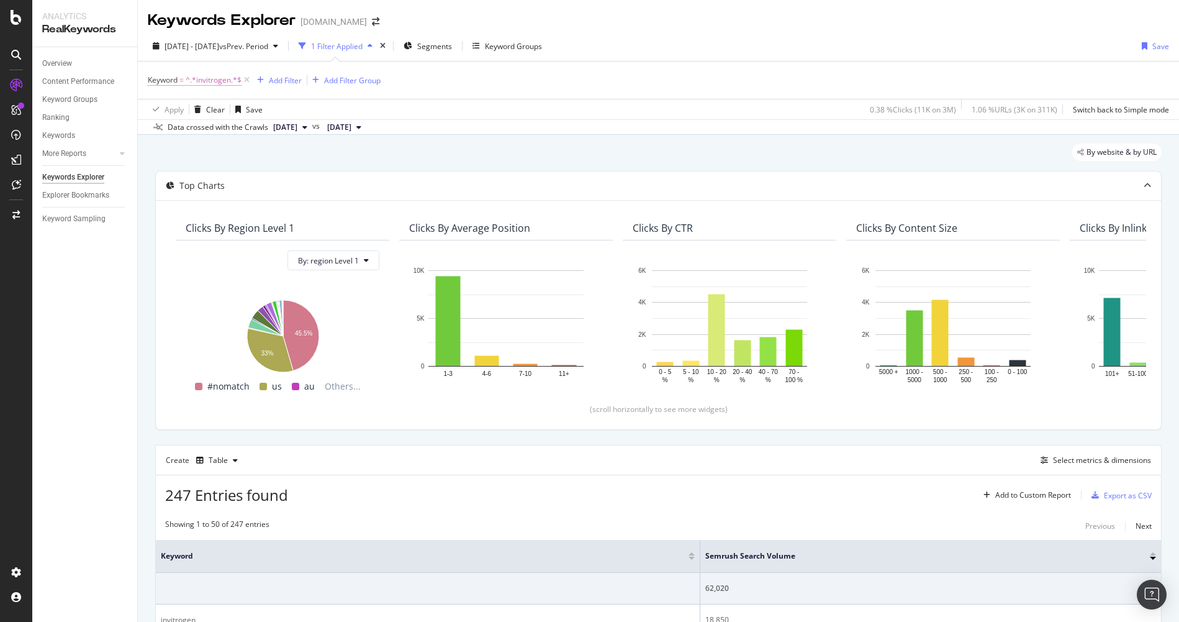
click at [199, 86] on span "^.*invitrogen.*$" at bounding box center [214, 79] width 56 height 17
click at [484, 88] on div "Keyword = ^.*invitrogen.*$ Add Filter Add Filter Group" at bounding box center [658, 79] width 1021 height 37
click at [219, 41] on span "[DATE] - [DATE]" at bounding box center [192, 46] width 55 height 11
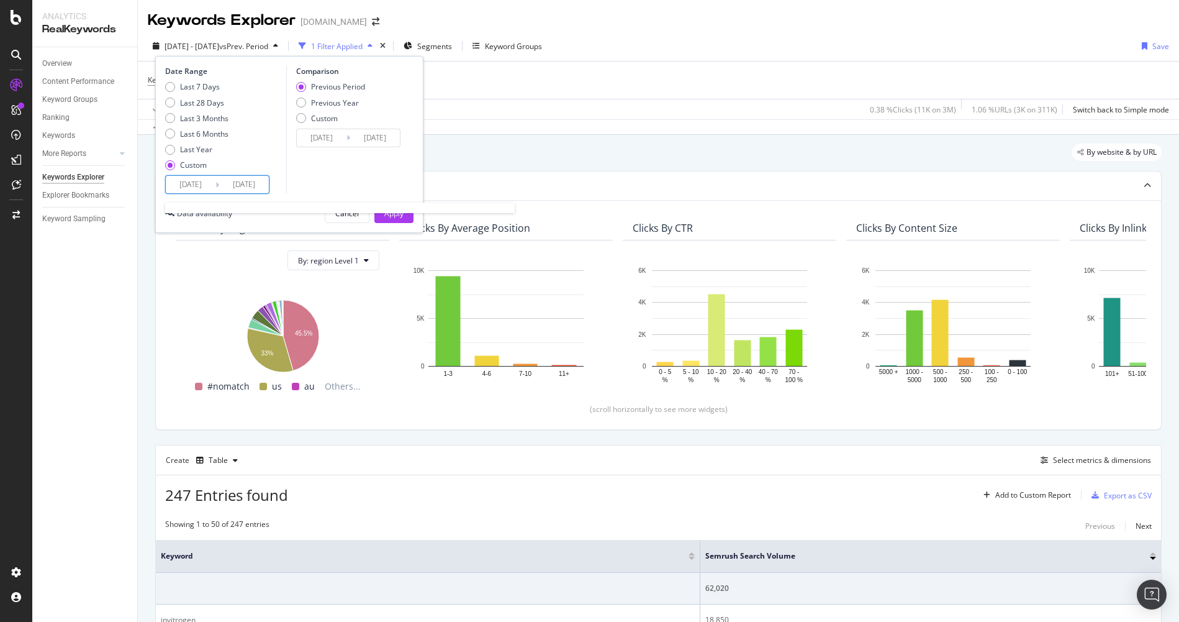
click at [190, 192] on input "[DATE]" at bounding box center [191, 184] width 50 height 17
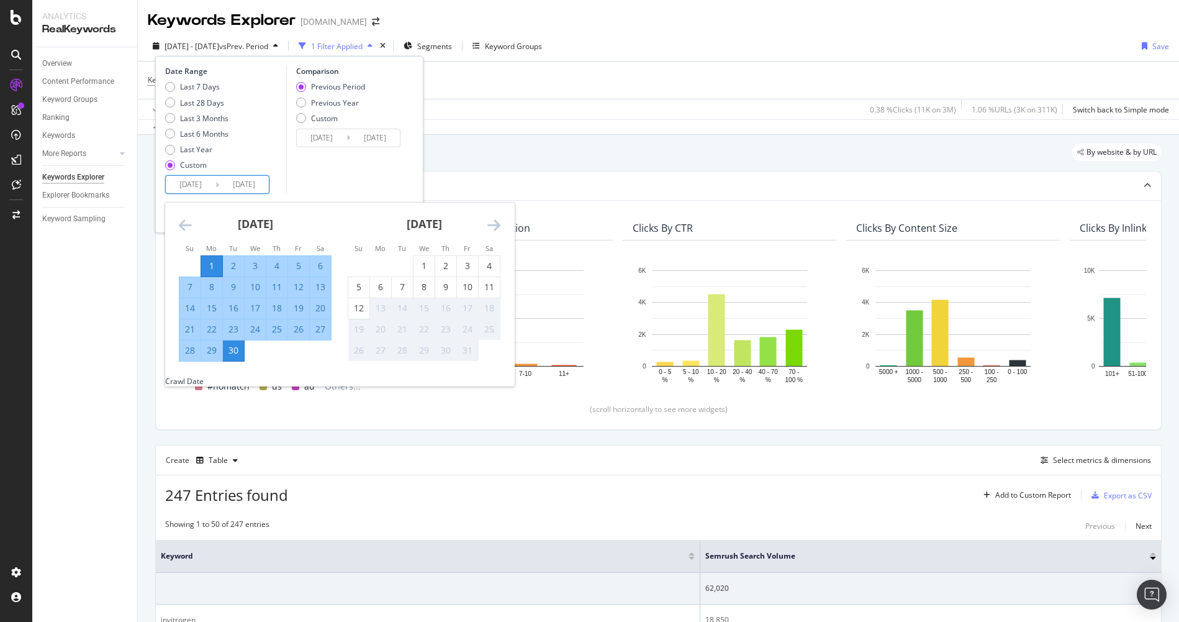
click at [181, 225] on icon "Move backward to switch to the previous month." at bounding box center [185, 224] width 13 height 15
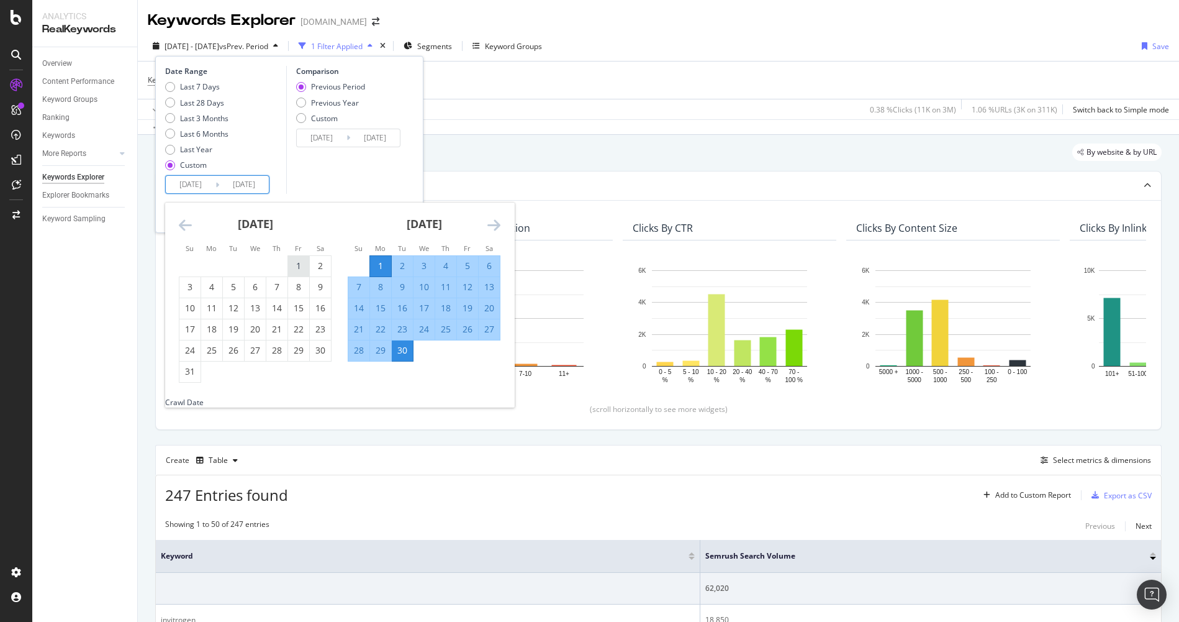
click at [297, 266] on div "1" at bounding box center [298, 266] width 21 height 12
type input "[DATE]"
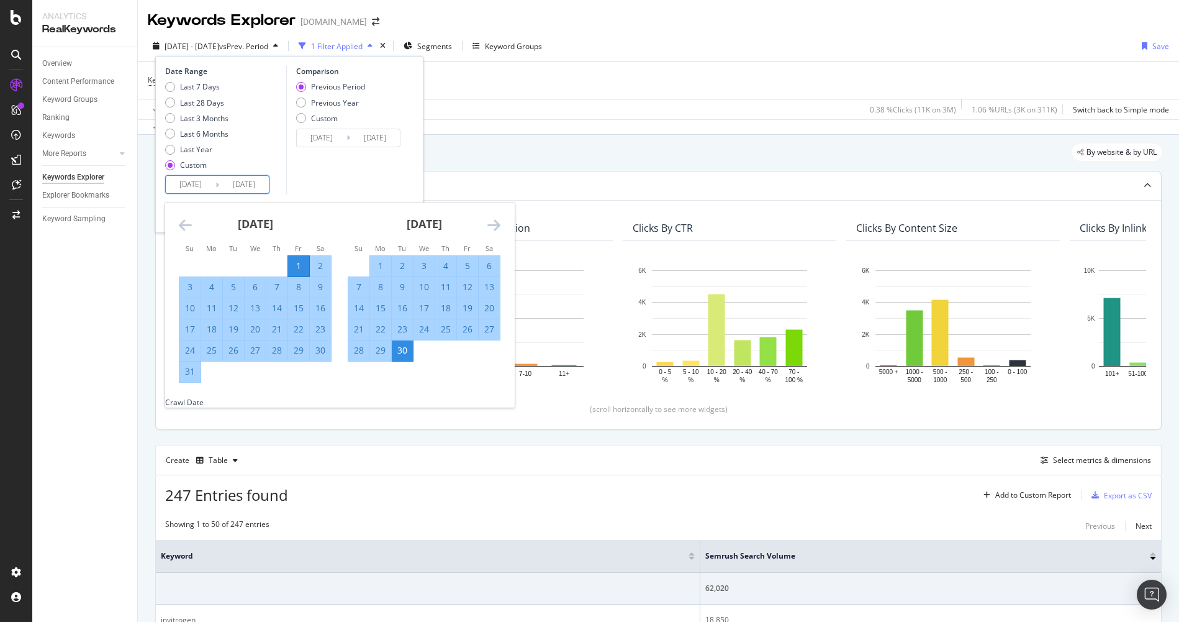
click at [194, 368] on div "31" at bounding box center [189, 371] width 21 height 12
type input "[DATE]"
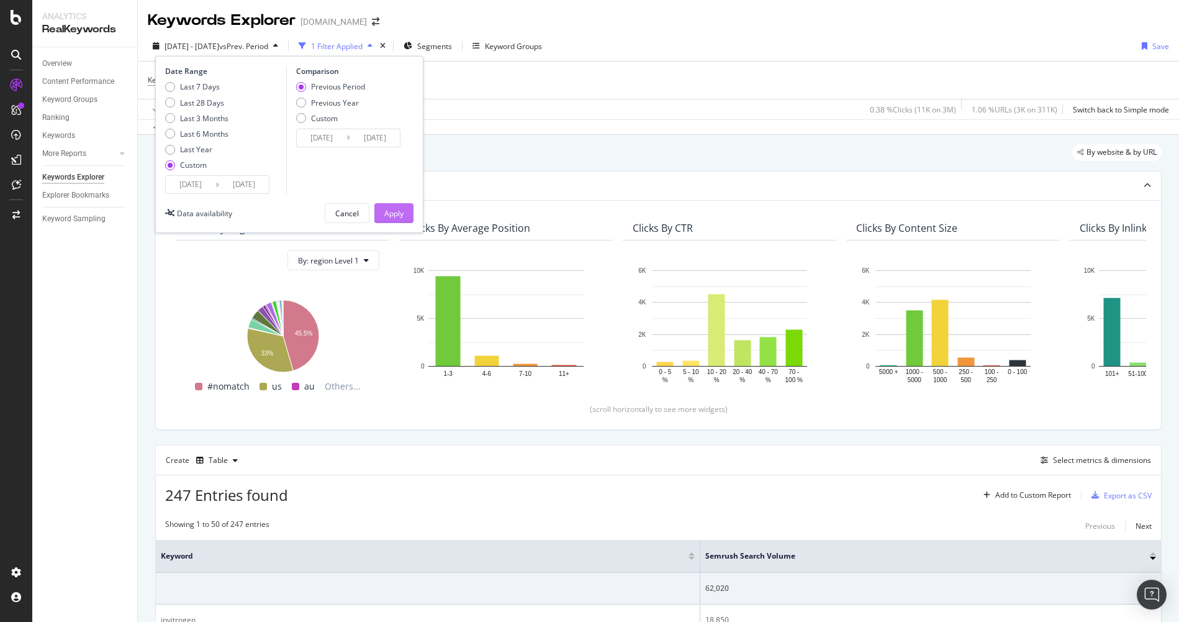
click at [383, 212] on button "Apply" at bounding box center [393, 213] width 39 height 20
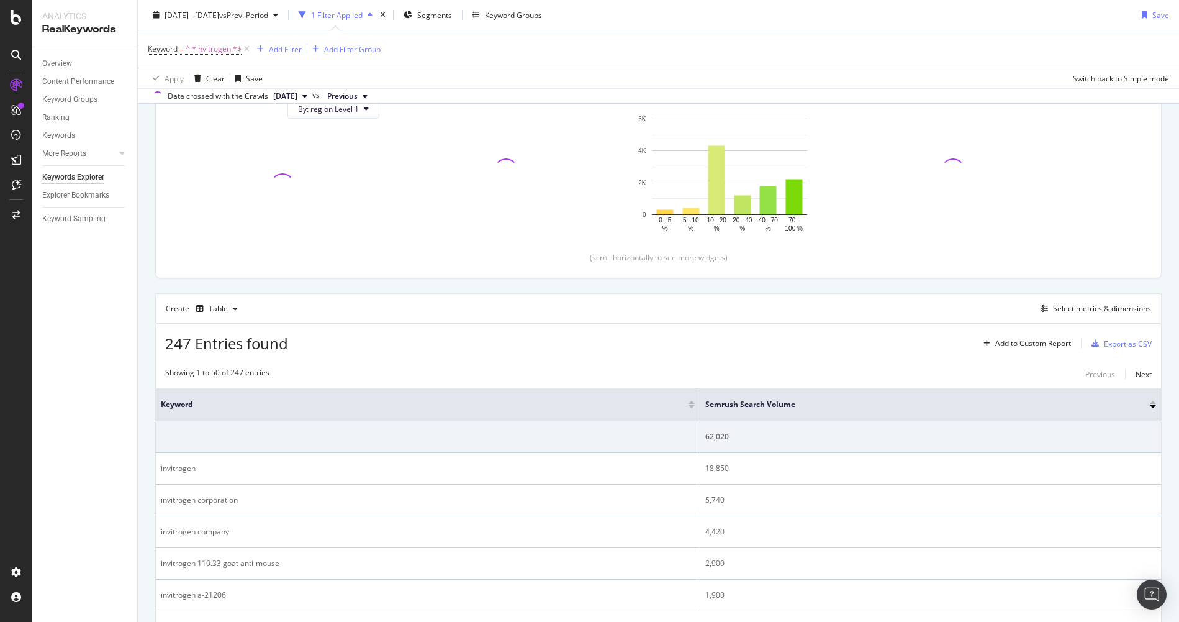
scroll to position [186, 0]
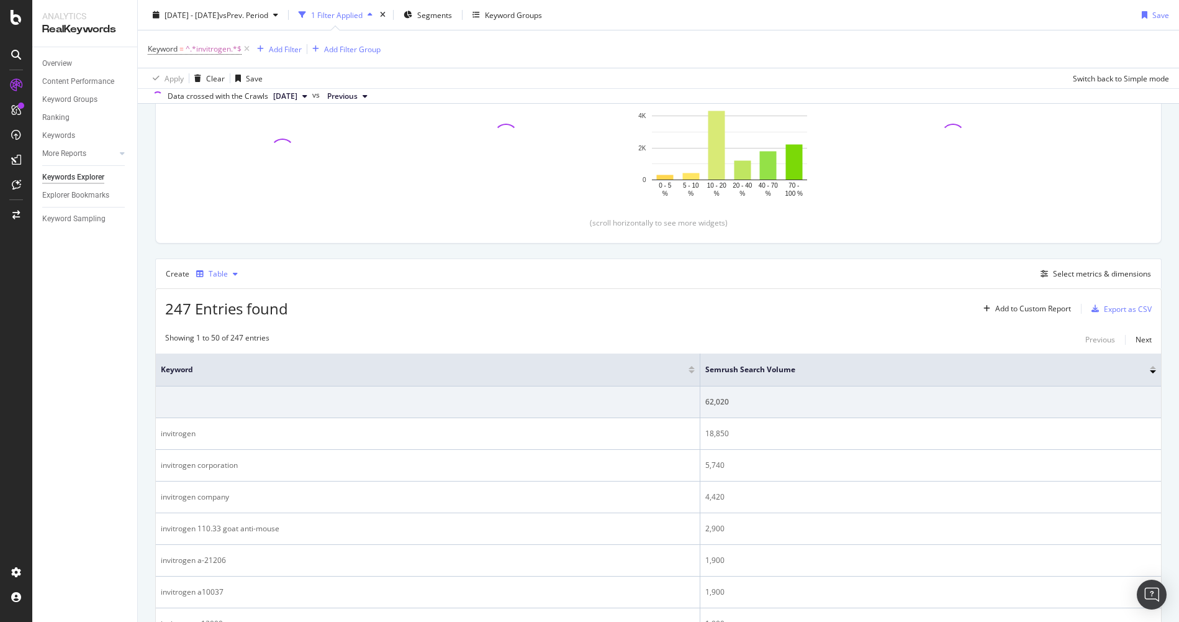
click at [231, 273] on div "button" at bounding box center [235, 273] width 15 height 7
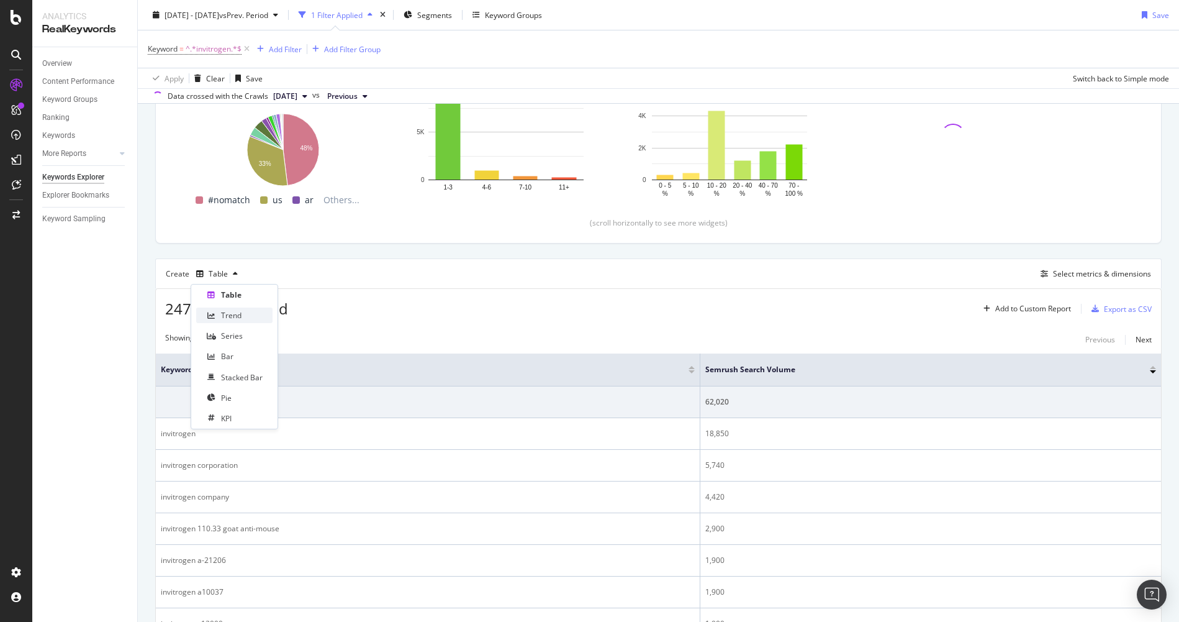
click at [233, 307] on div "Trend" at bounding box center [234, 315] width 76 height 16
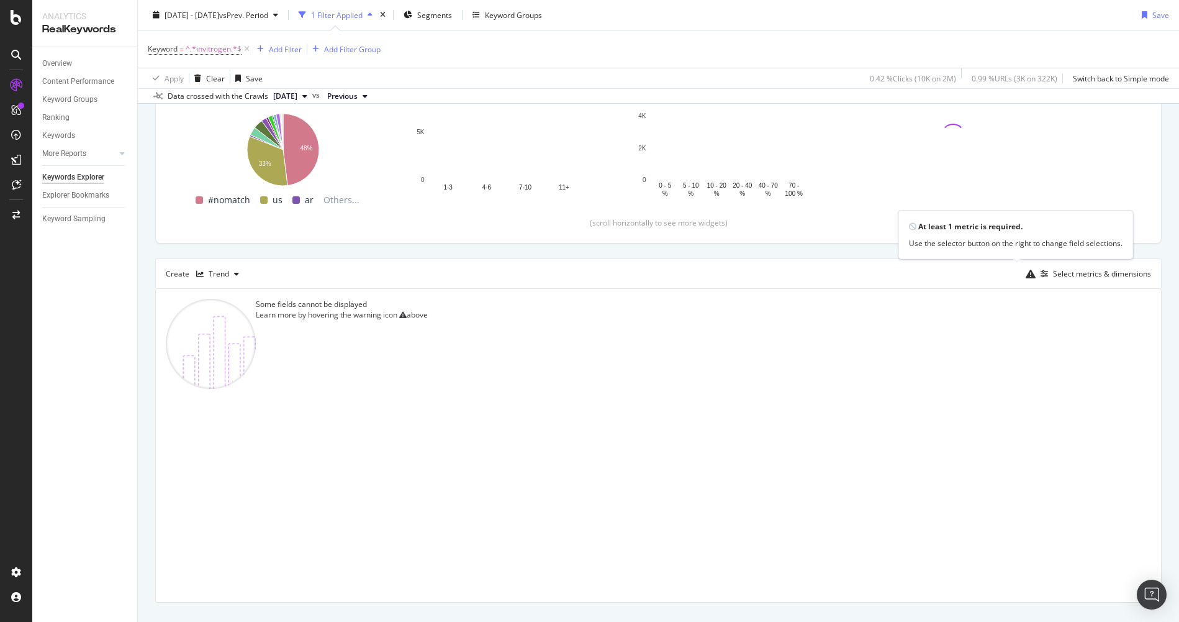
click at [1026, 273] on icon at bounding box center [1031, 274] width 10 height 10
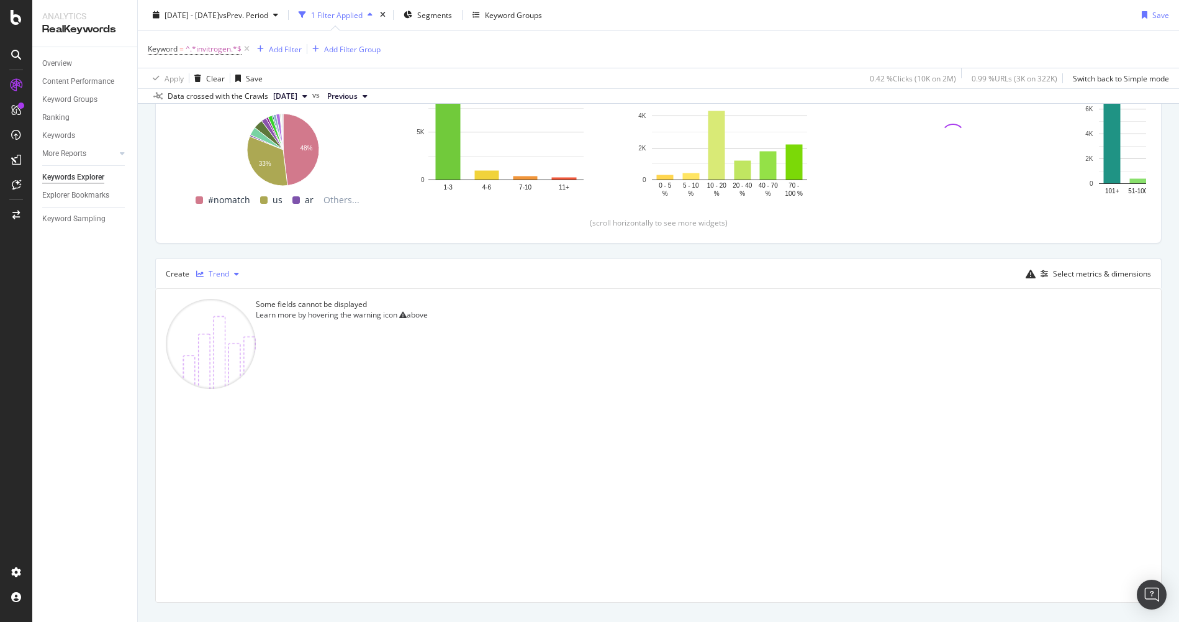
click at [231, 274] on div "button" at bounding box center [236, 273] width 15 height 7
click at [242, 340] on div "Series" at bounding box center [234, 336] width 76 height 16
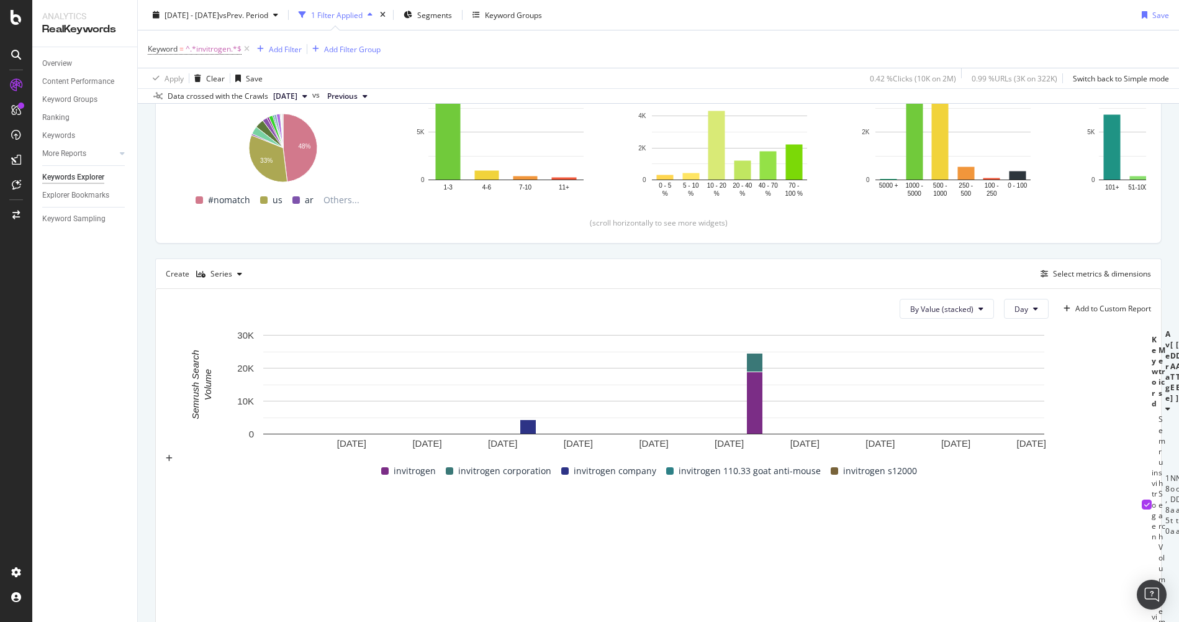
scroll to position [248, 0]
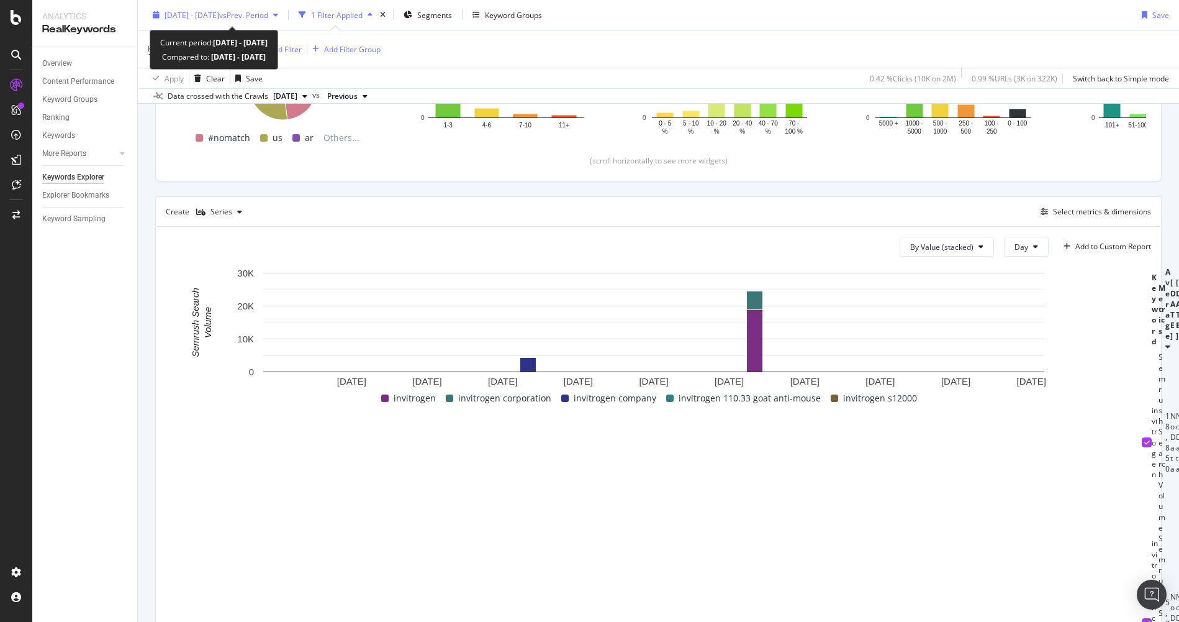
click at [228, 20] on div "[DATE] - [DATE] vs Prev. Period" at bounding box center [215, 15] width 135 height 19
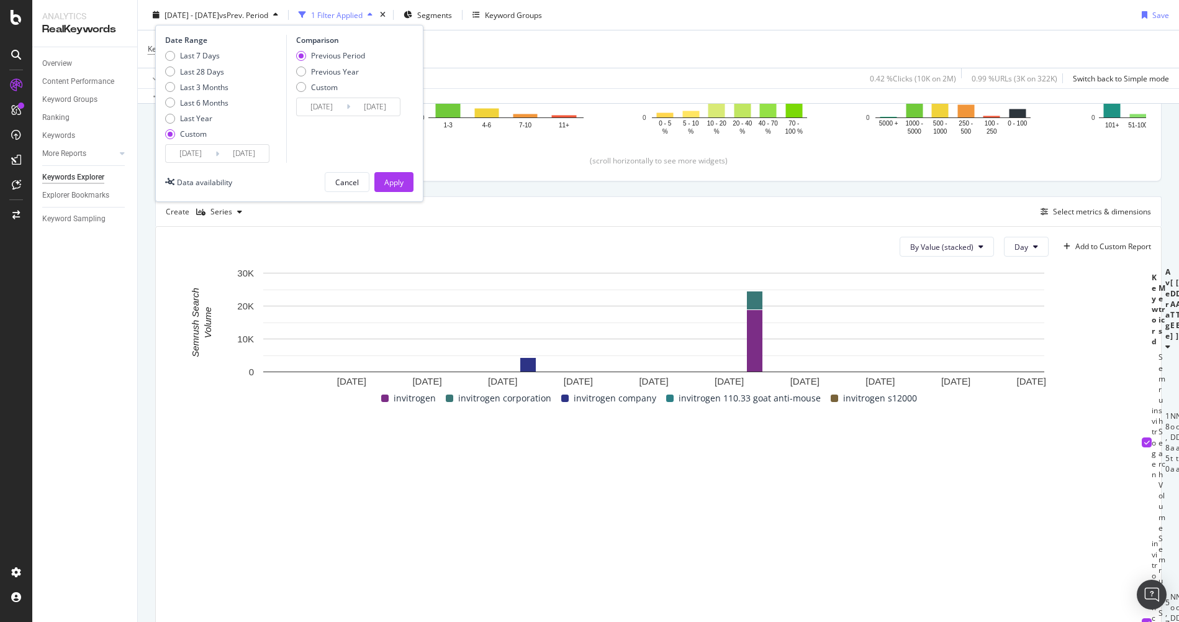
click at [199, 108] on div "Last 7 Days Last 28 Days Last 3 Months Last 6 Months Last Year Custom" at bounding box center [196, 97] width 63 height 94
click at [203, 103] on div "Last 6 Months" at bounding box center [204, 102] width 48 height 11
type input "[DATE]"
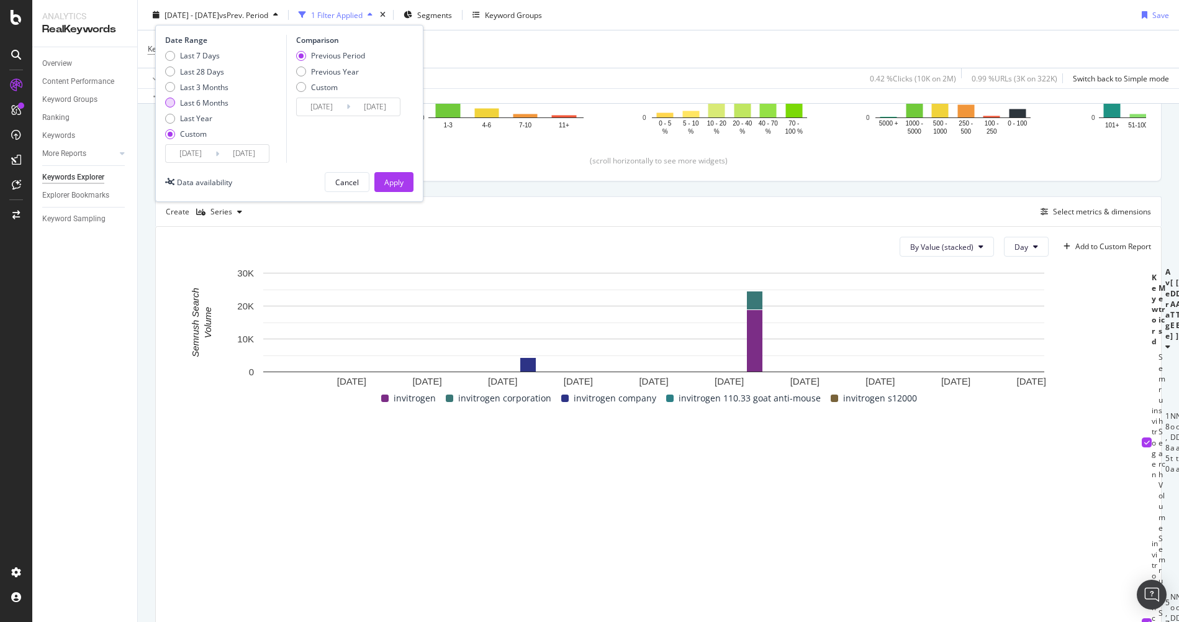
type input "[DATE]"
click at [399, 181] on div "Apply" at bounding box center [393, 181] width 19 height 11
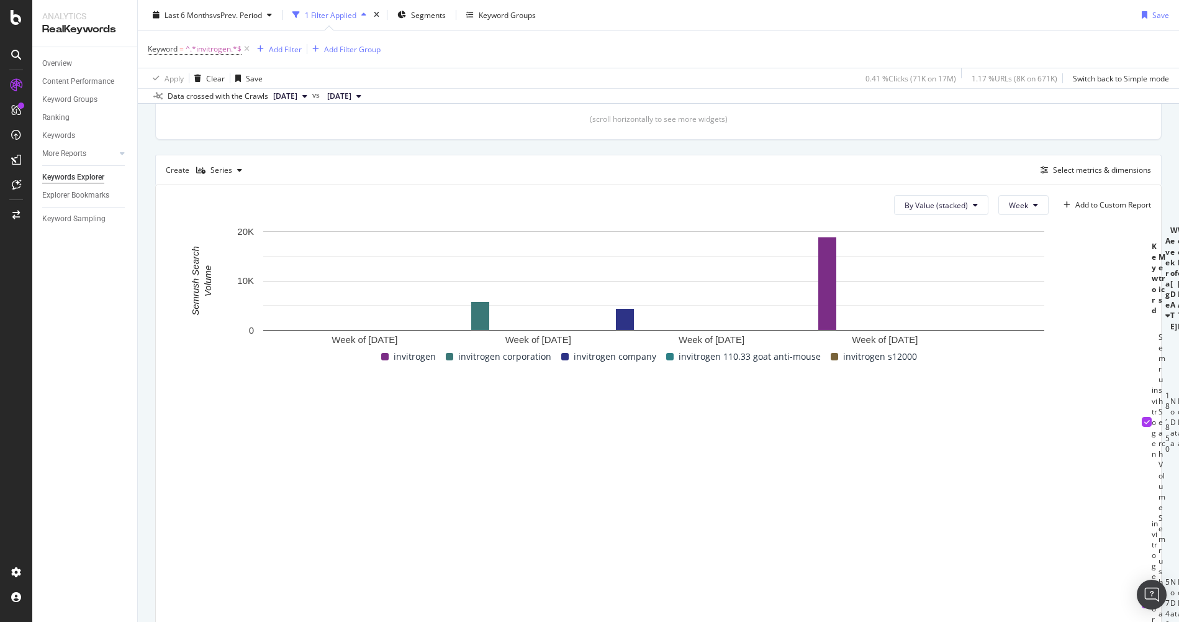
scroll to position [310, 0]
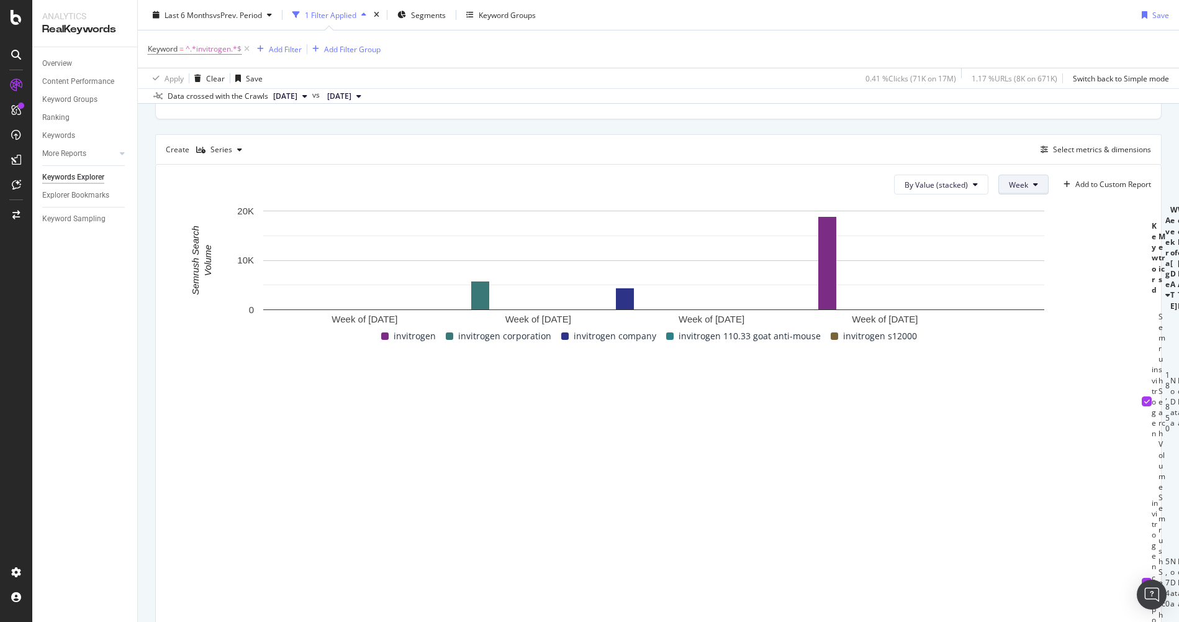
click at [1031, 184] on button "Week" at bounding box center [1023, 184] width 50 height 20
click at [1015, 251] on span "Month" at bounding box center [1010, 255] width 22 height 11
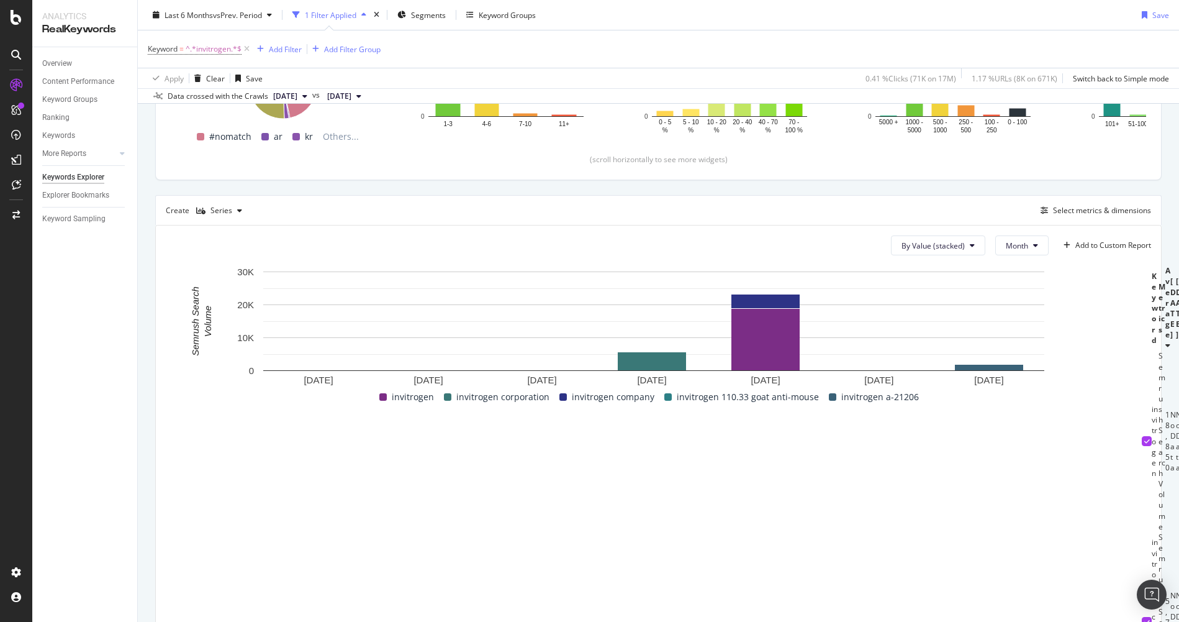
scroll to position [310, 0]
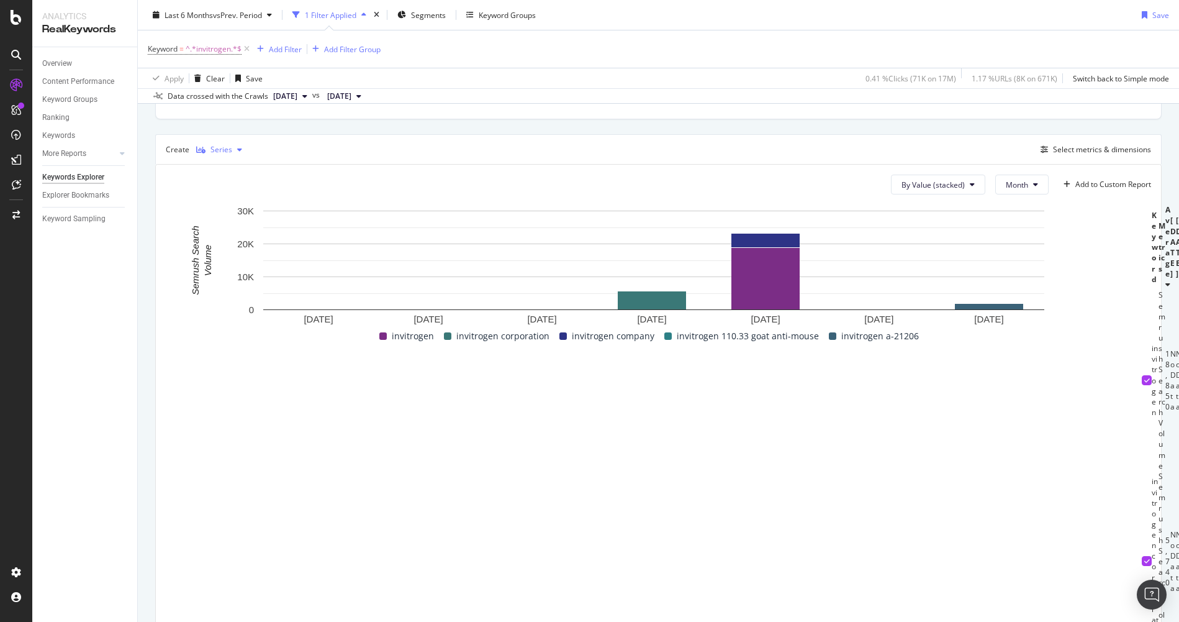
click at [227, 153] on div "Series" at bounding box center [221, 149] width 22 height 7
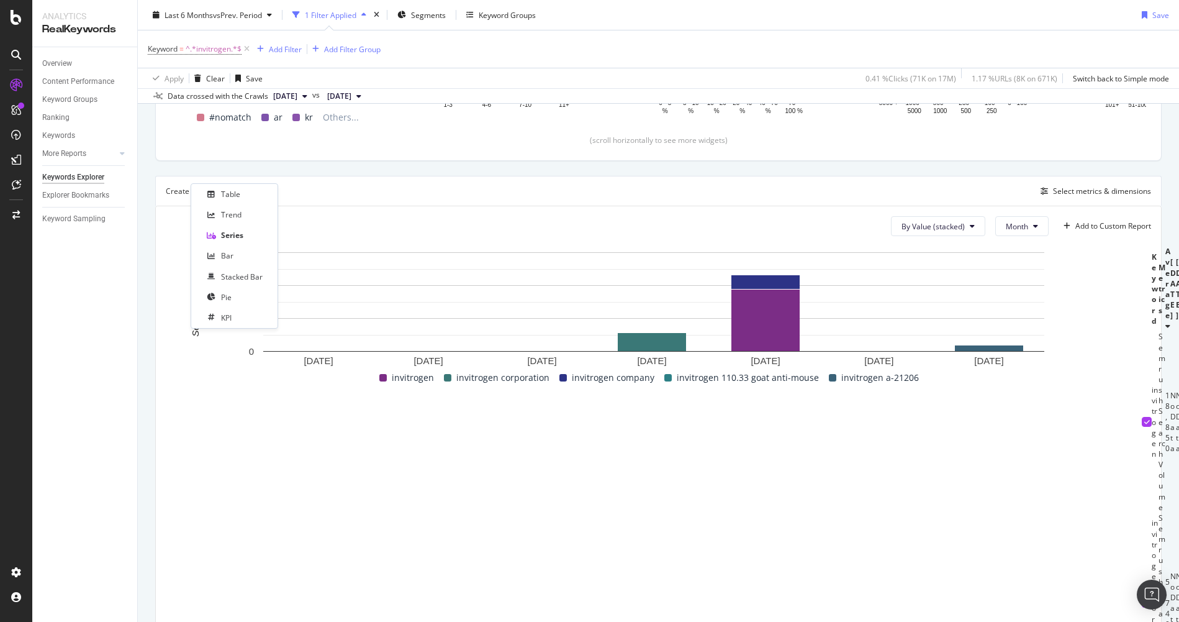
scroll to position [248, 0]
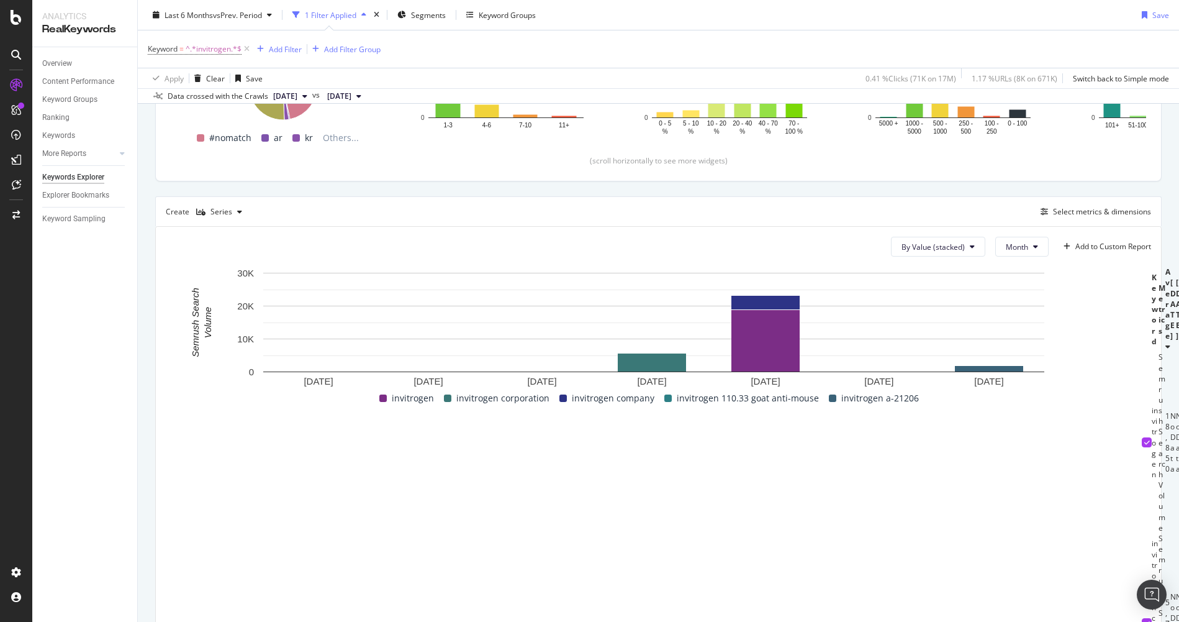
click at [1144, 445] on icon at bounding box center [1147, 442] width 6 height 6
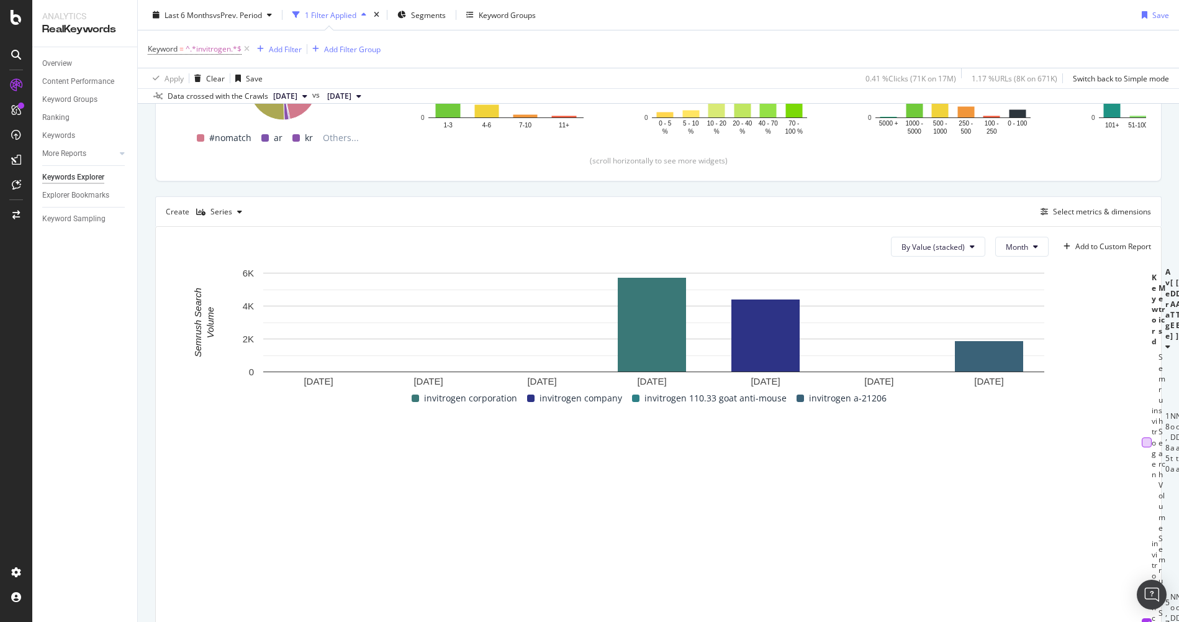
click at [1142, 533] on td at bounding box center [1147, 623] width 10 height 181
click at [1144, 620] on icon at bounding box center [1147, 623] width 6 height 6
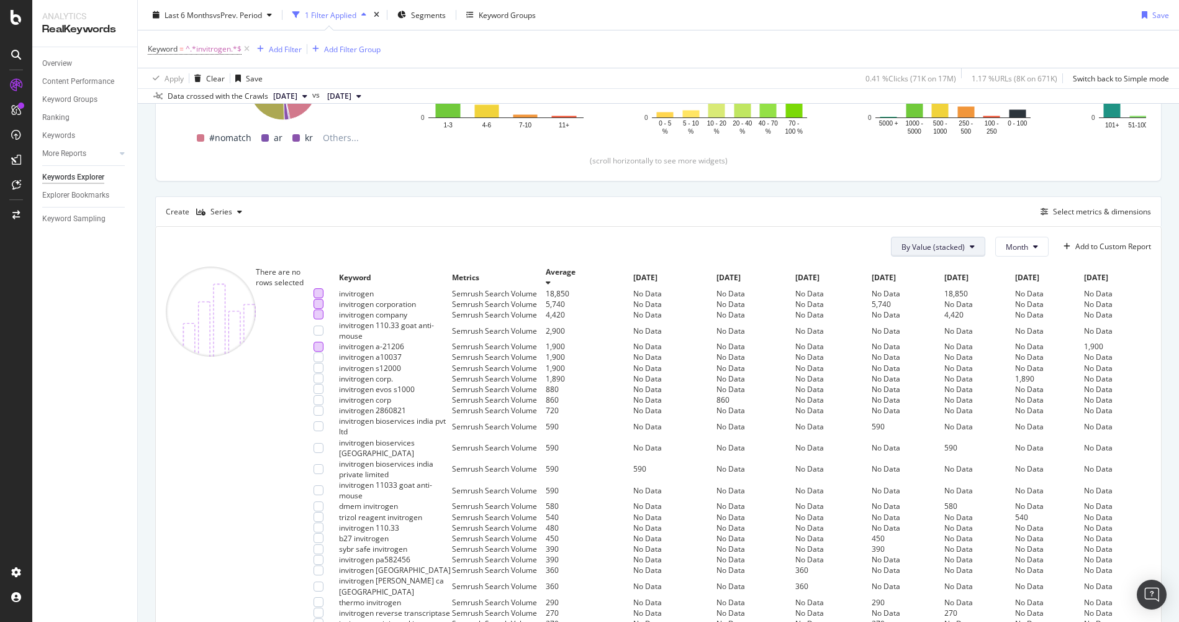
click at [935, 256] on button "By Value (stacked)" at bounding box center [938, 247] width 94 height 20
click at [935, 269] on span "By Value" at bounding box center [934, 271] width 84 height 11
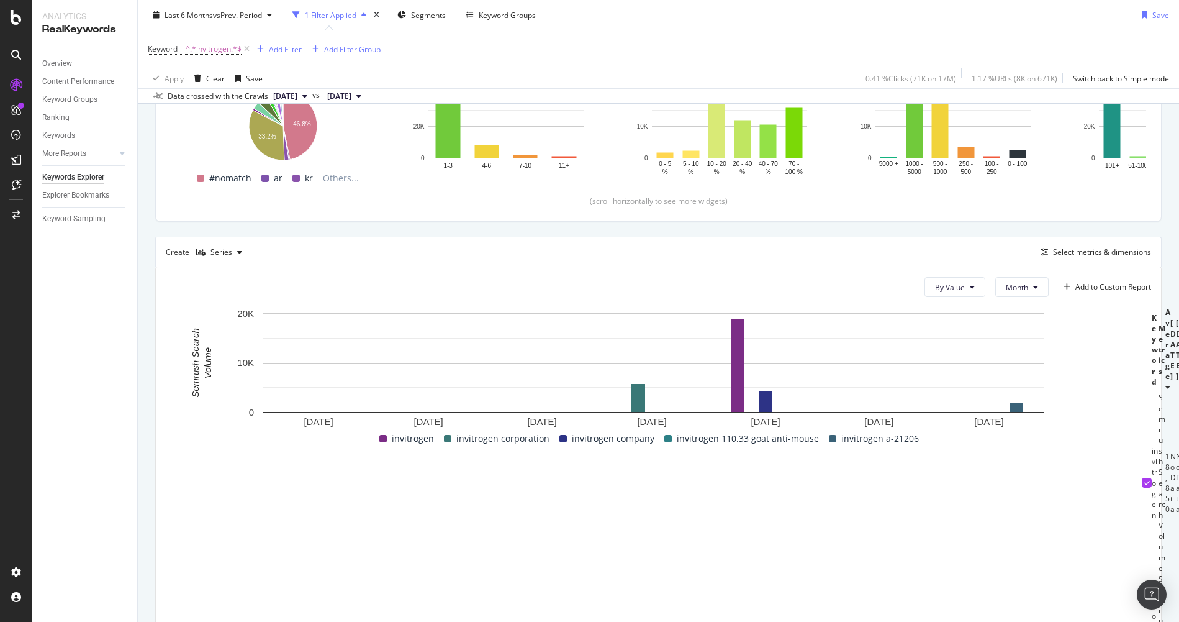
scroll to position [186, 0]
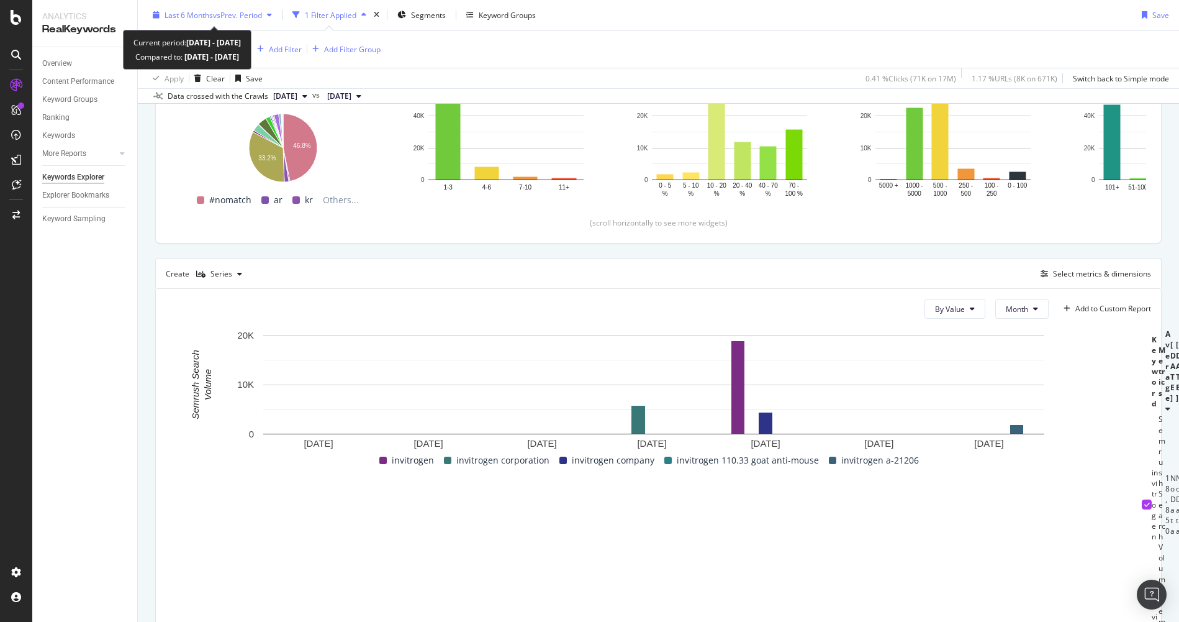
click at [262, 14] on span "vs Prev. Period" at bounding box center [237, 14] width 49 height 11
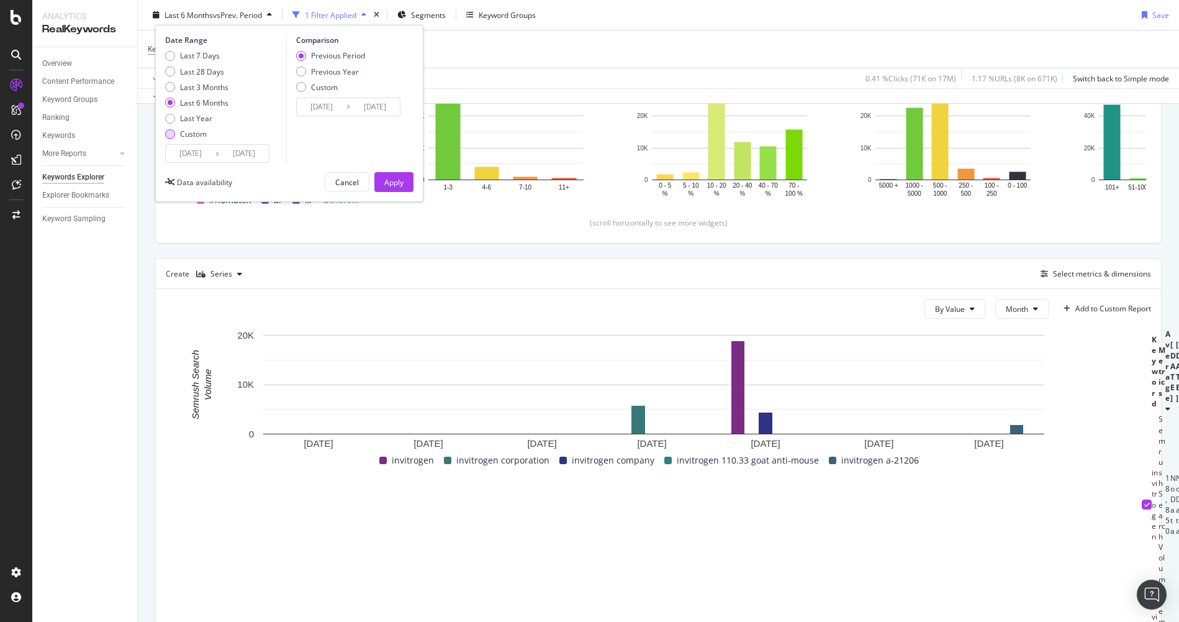
click at [176, 132] on div "Custom" at bounding box center [196, 134] width 63 height 11
type input "[DATE]"
click at [181, 148] on input "[DATE]" at bounding box center [191, 153] width 50 height 17
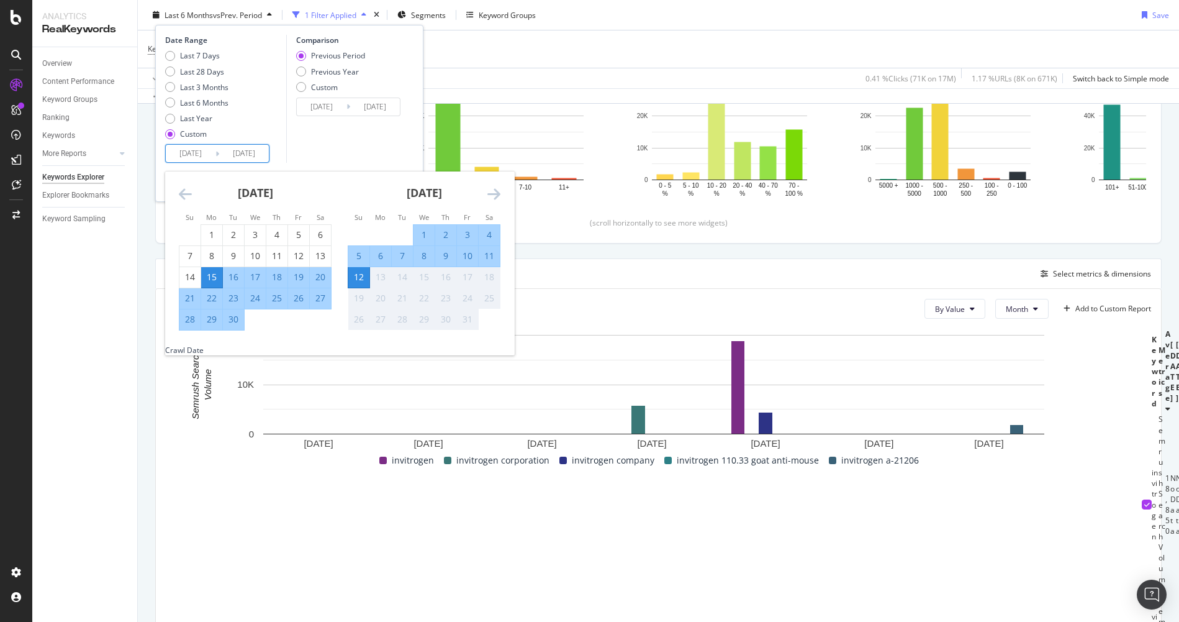
click at [186, 189] on icon "Move backward to switch to the previous month." at bounding box center [185, 193] width 13 height 15
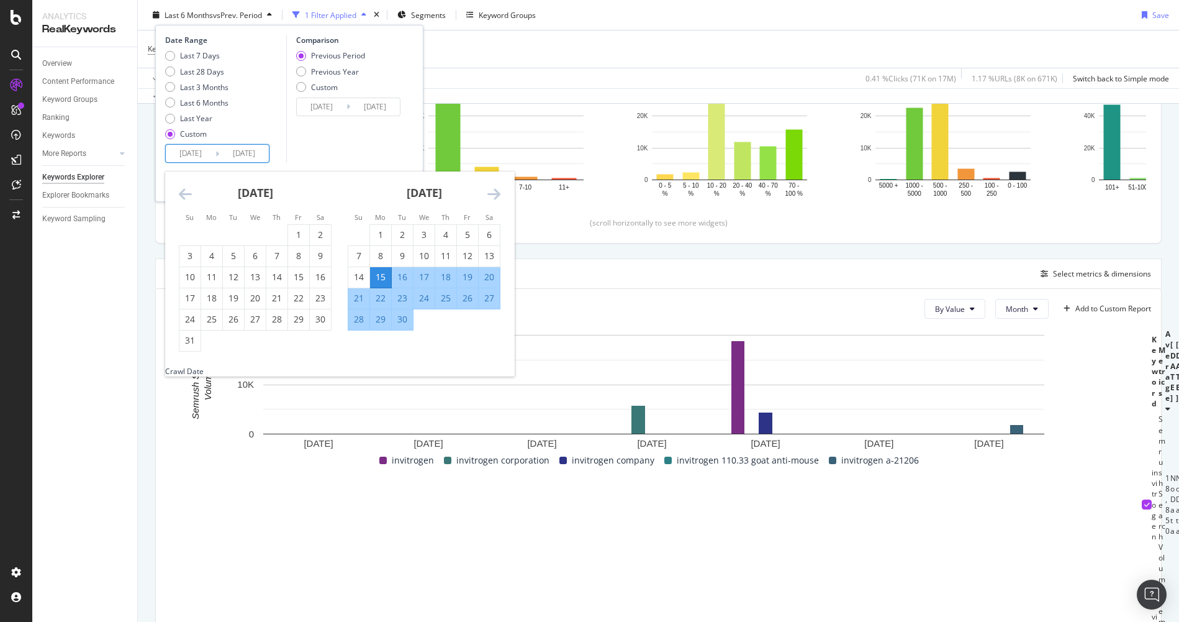
click at [186, 189] on icon "Move backward to switch to the previous month." at bounding box center [185, 193] width 13 height 15
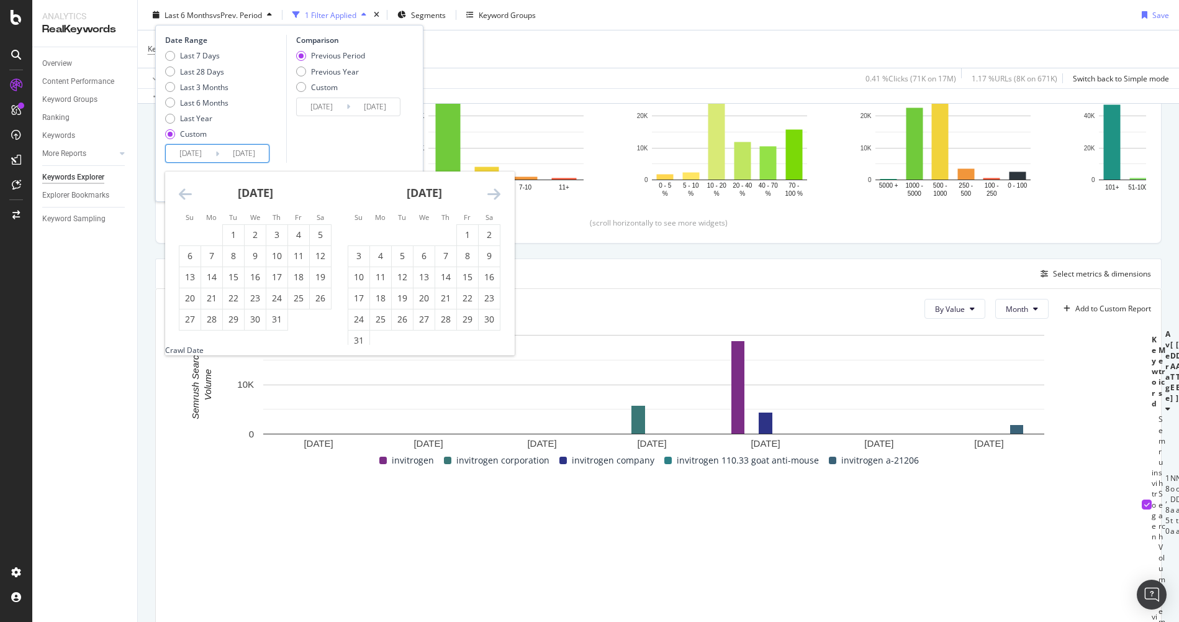
click at [177, 192] on div "[DATE] 1 2 3 4 5 6 7 8 9 10 11 12 13 14 15 16 17 18 19 20 21 22 23 24 25 26 27 …" at bounding box center [255, 250] width 169 height 159
click at [182, 192] on icon "Move backward to switch to the previous month." at bounding box center [185, 193] width 13 height 15
click at [281, 235] on div "1" at bounding box center [276, 234] width 21 height 12
type input "[DATE]"
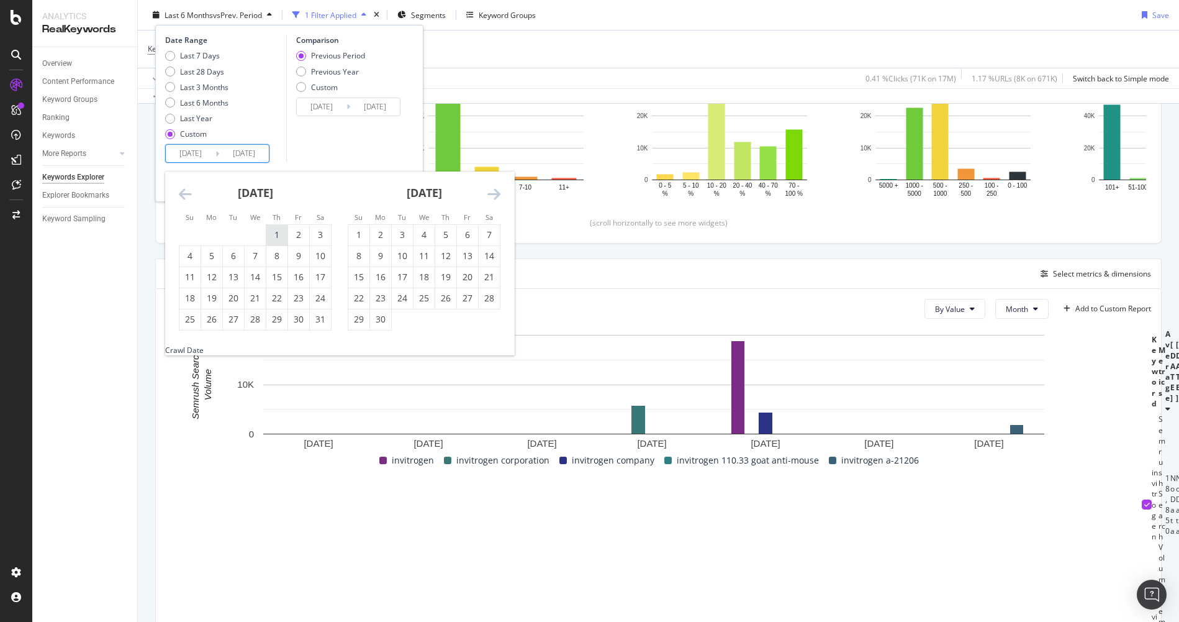
type input "[DATE]"
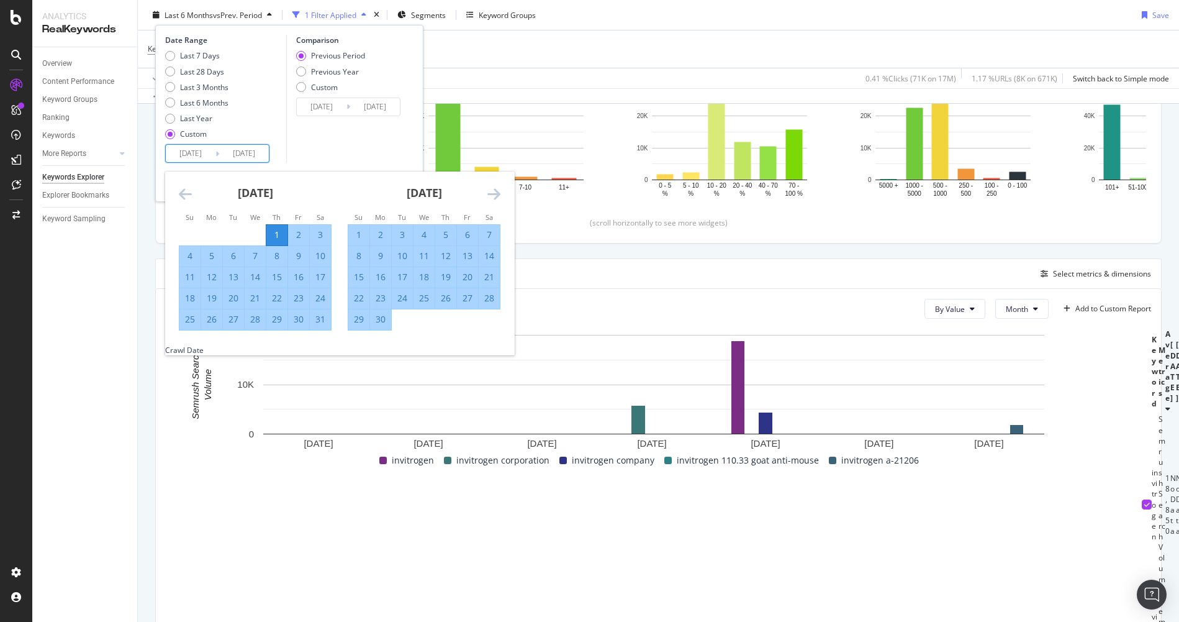
click at [317, 317] on div "31" at bounding box center [320, 319] width 21 height 12
type input "[DATE]"
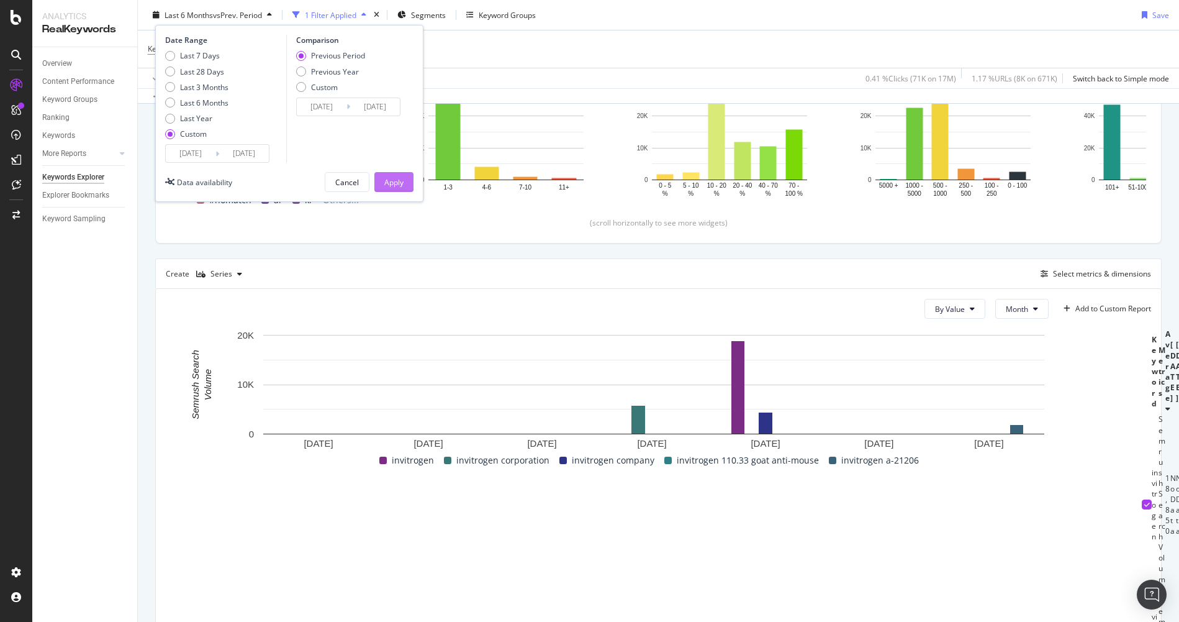
click at [391, 181] on div "Apply" at bounding box center [393, 181] width 19 height 11
